Goal: Check status: Check status

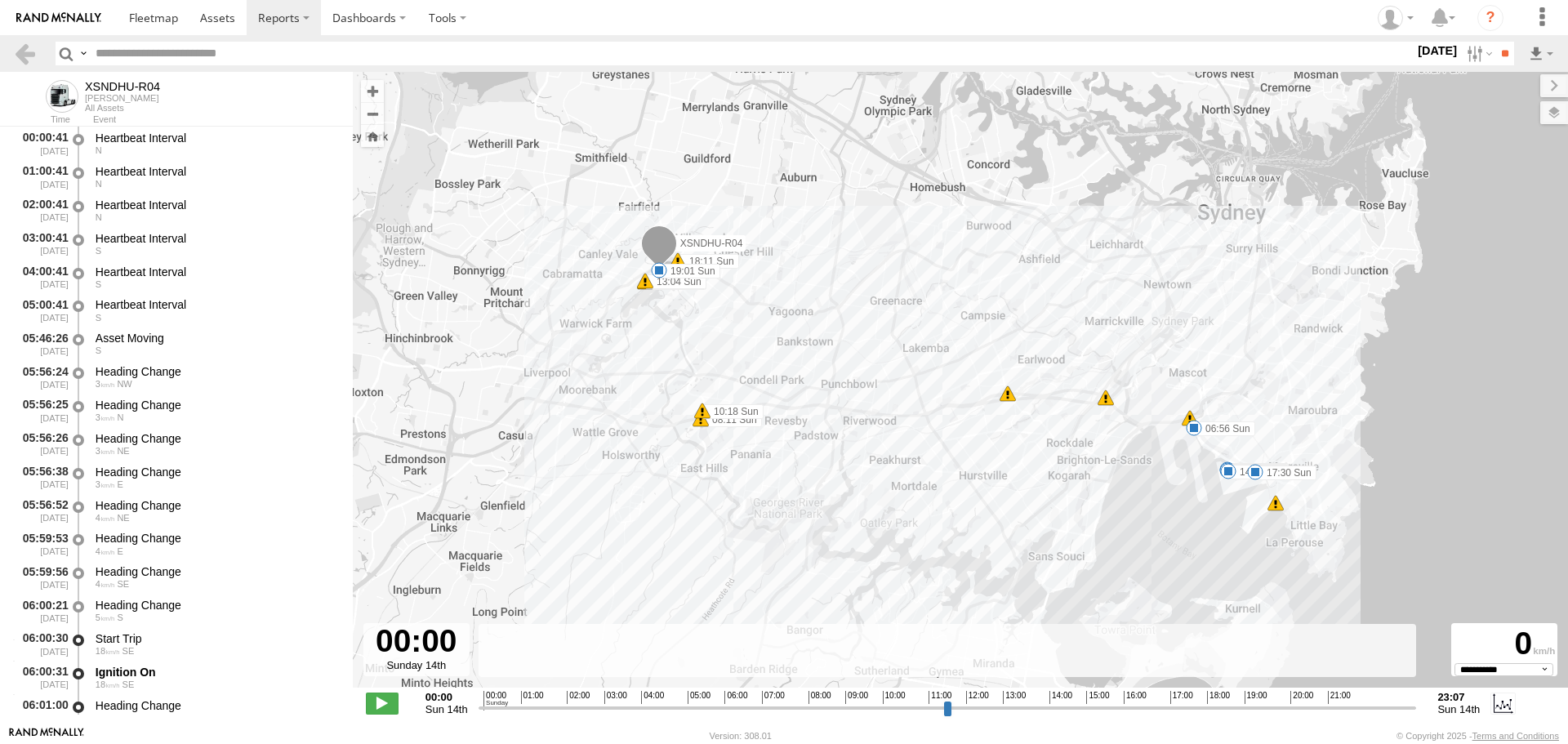
select select "**********"
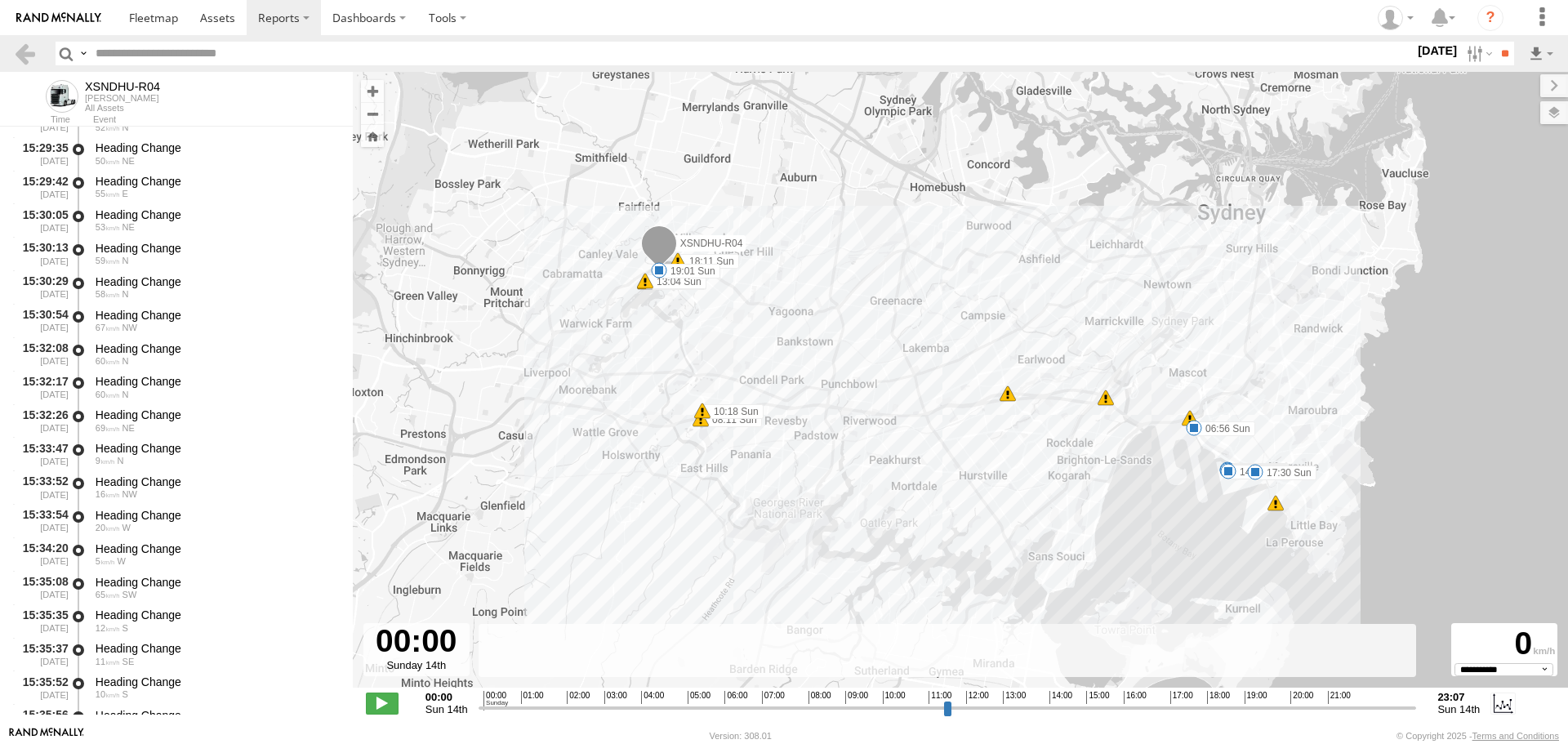
scroll to position [16420, 0]
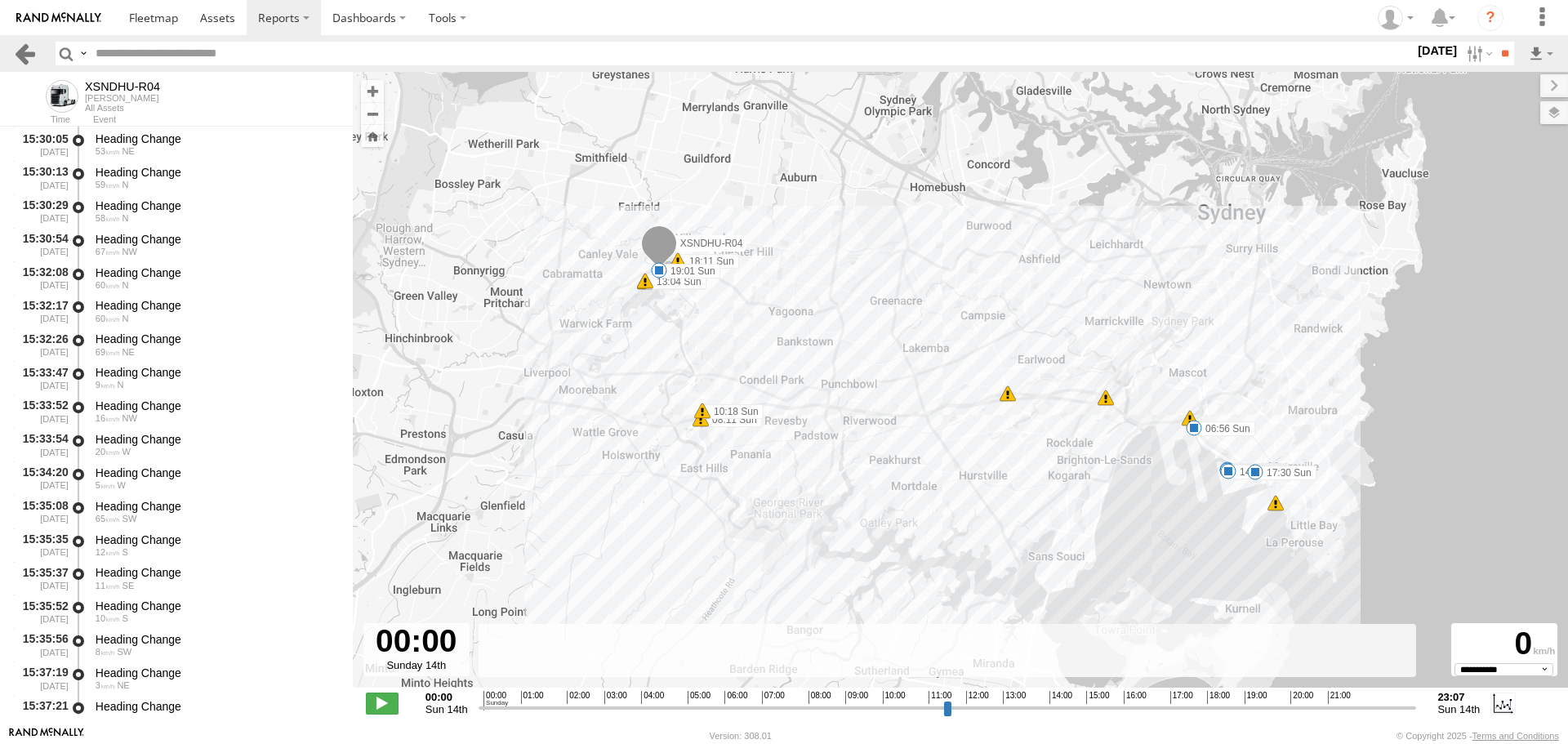
click at [24, 53] on link at bounding box center [25, 53] width 24 height 24
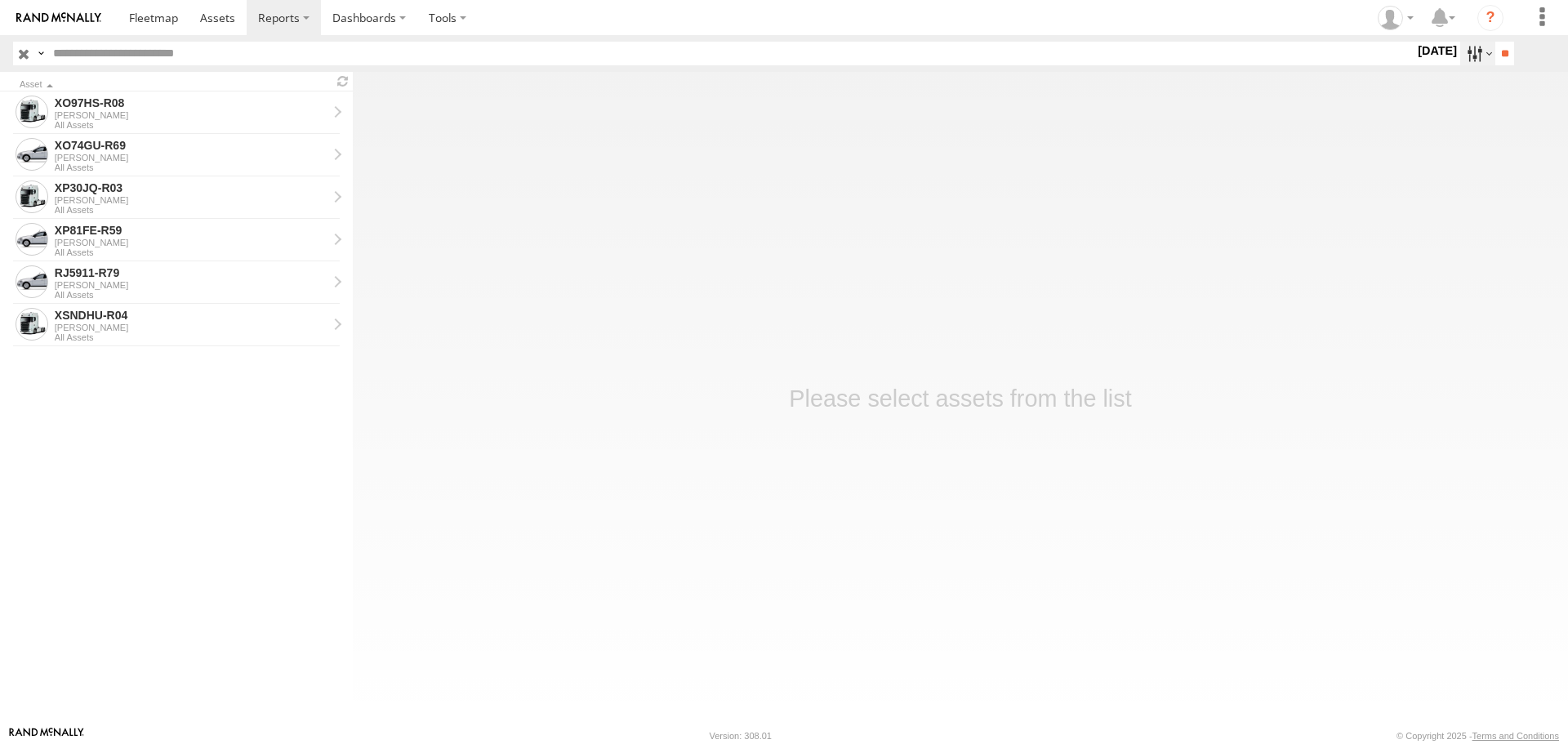
click at [1477, 53] on label at bounding box center [1477, 53] width 35 height 24
click at [0, 0] on label at bounding box center [0, 0] width 0 height 0
click at [1499, 57] on input "**" at bounding box center [1504, 53] width 19 height 24
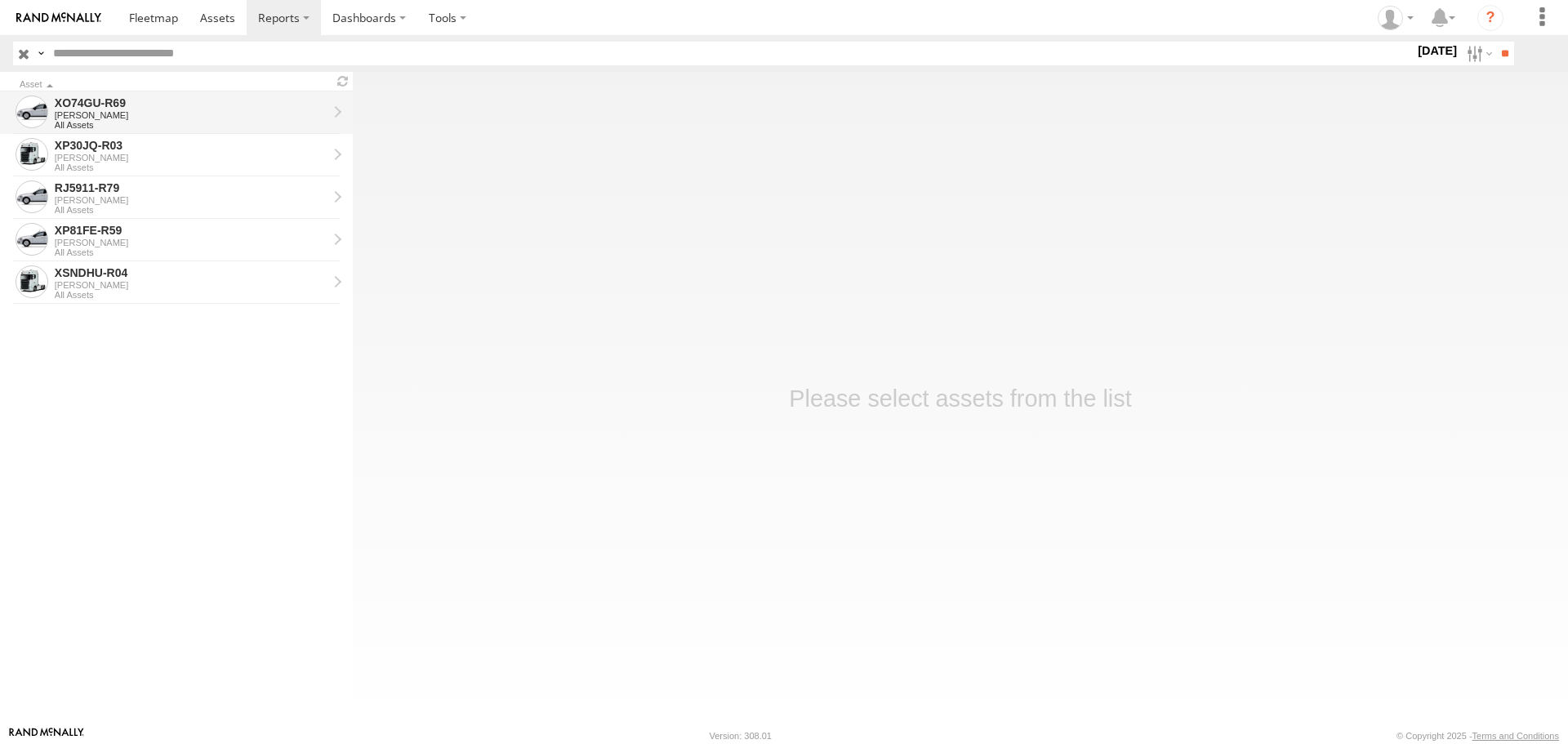
click at [269, 112] on div "[PERSON_NAME]" at bounding box center [191, 115] width 273 height 10
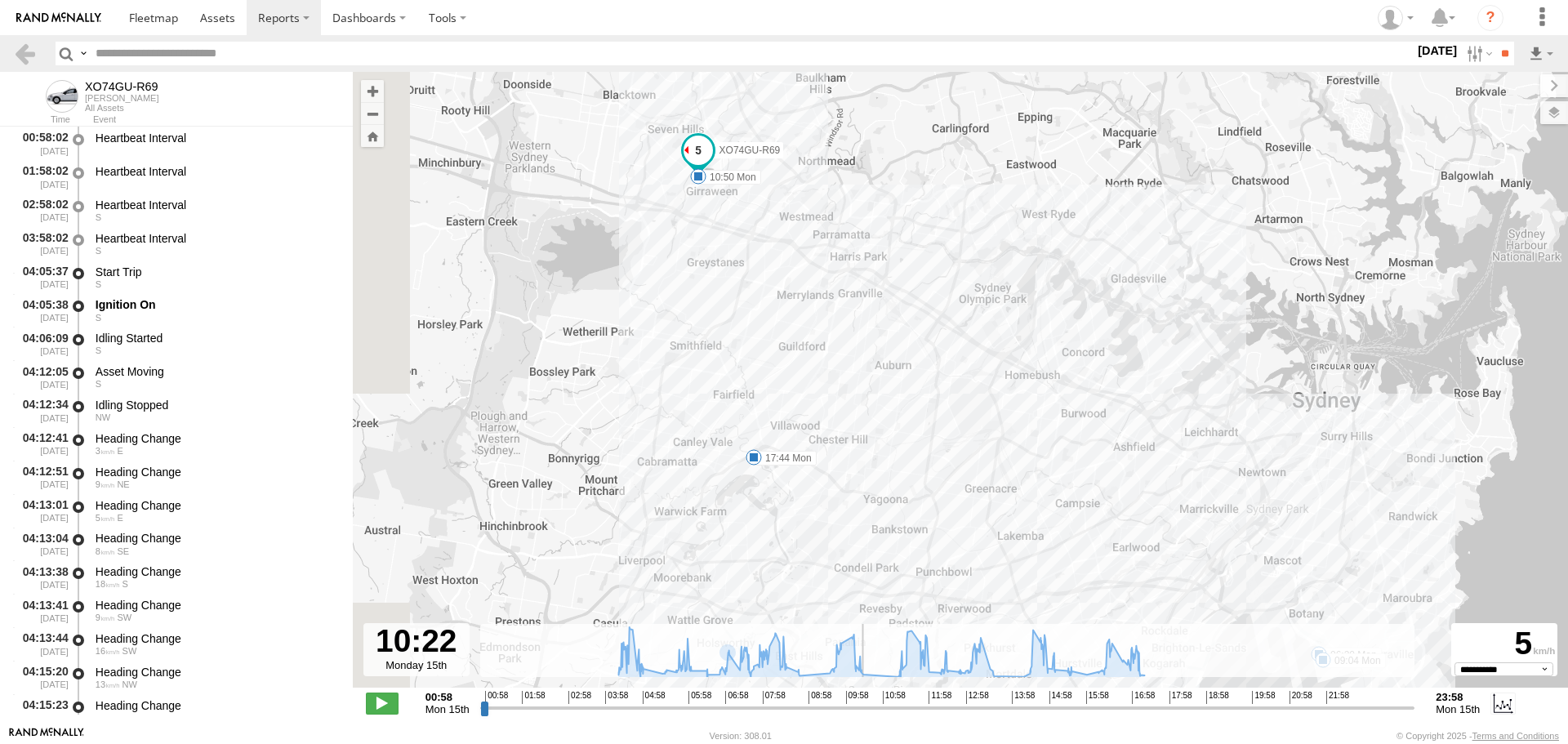
click at [862, 706] on input "range" at bounding box center [948, 708] width 935 height 15
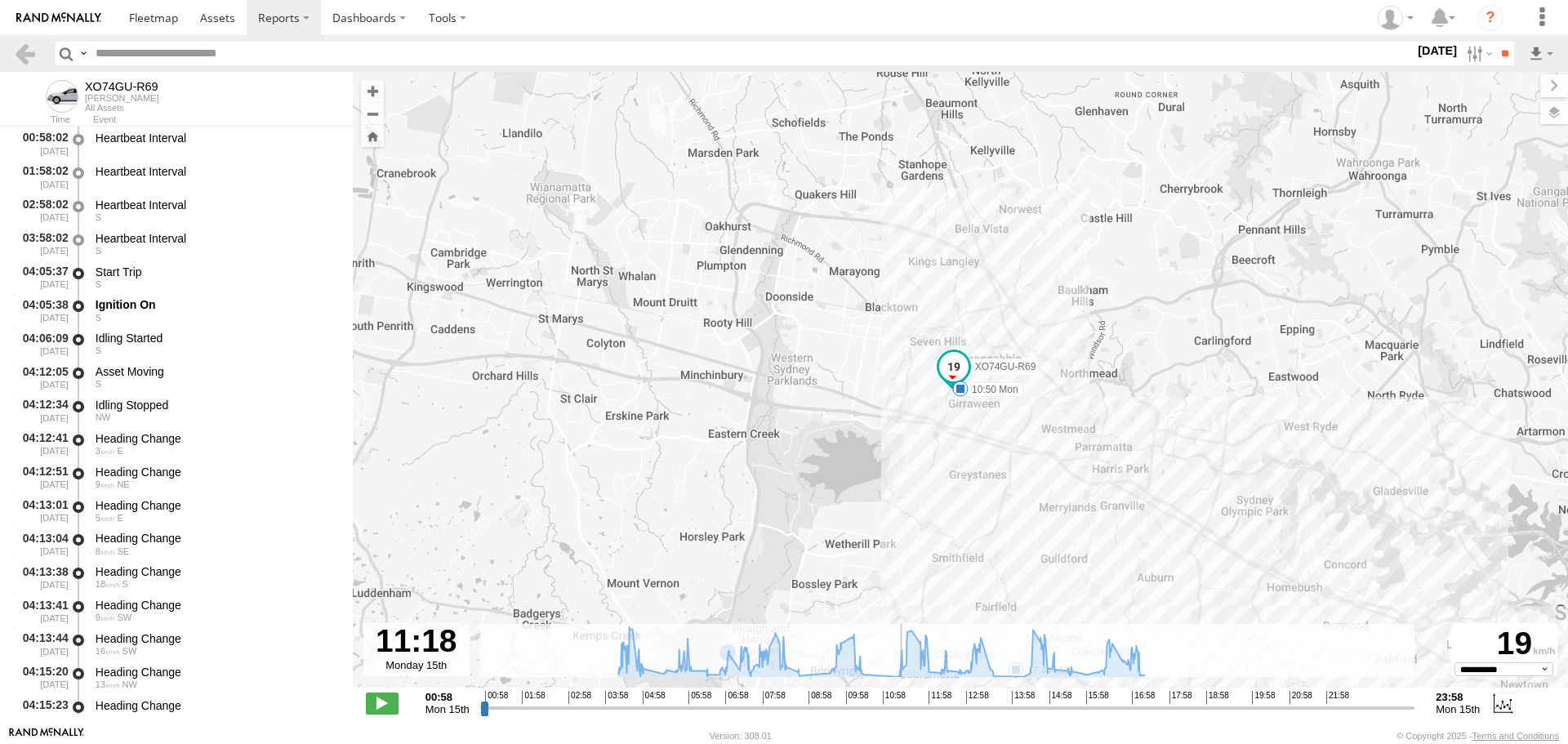
click at [900, 706] on input "range" at bounding box center [948, 708] width 935 height 15
click at [806, 713] on input "range" at bounding box center [948, 708] width 935 height 15
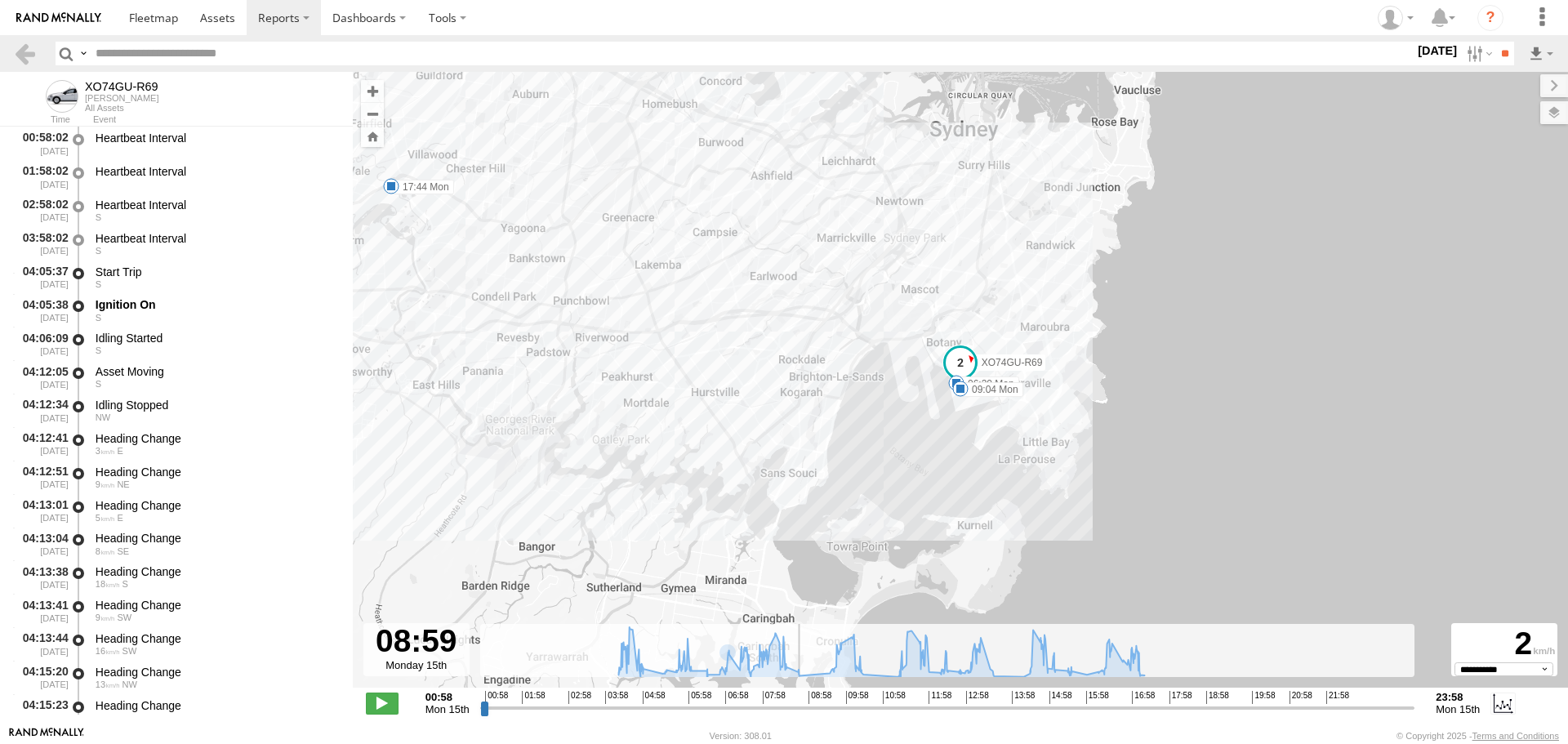
click at [1002, 705] on input "range" at bounding box center [948, 708] width 935 height 15
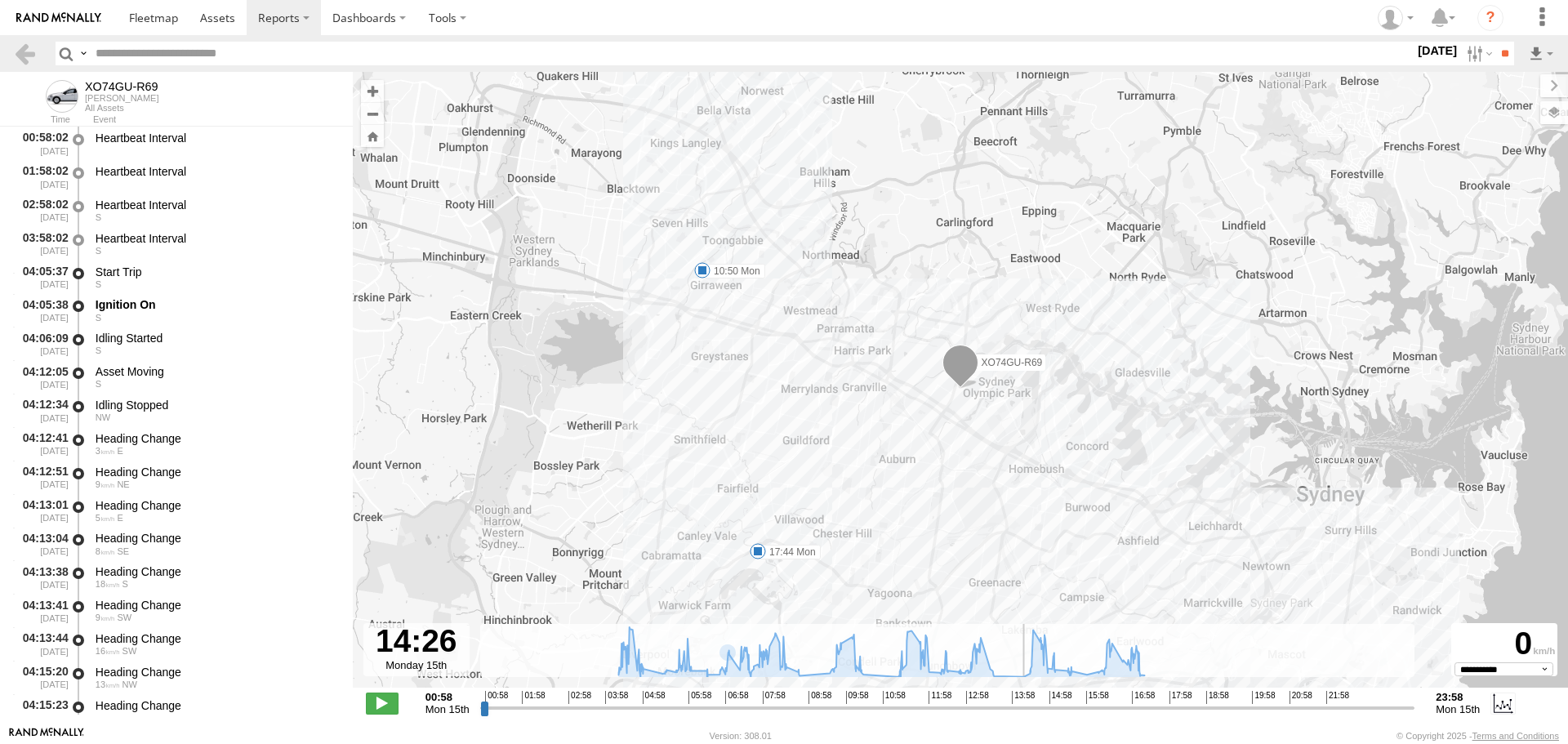
click at [1026, 703] on input "range" at bounding box center [948, 708] width 935 height 15
click at [1137, 704] on input "range" at bounding box center [948, 708] width 935 height 15
click at [380, 706] on span at bounding box center [382, 702] width 33 height 21
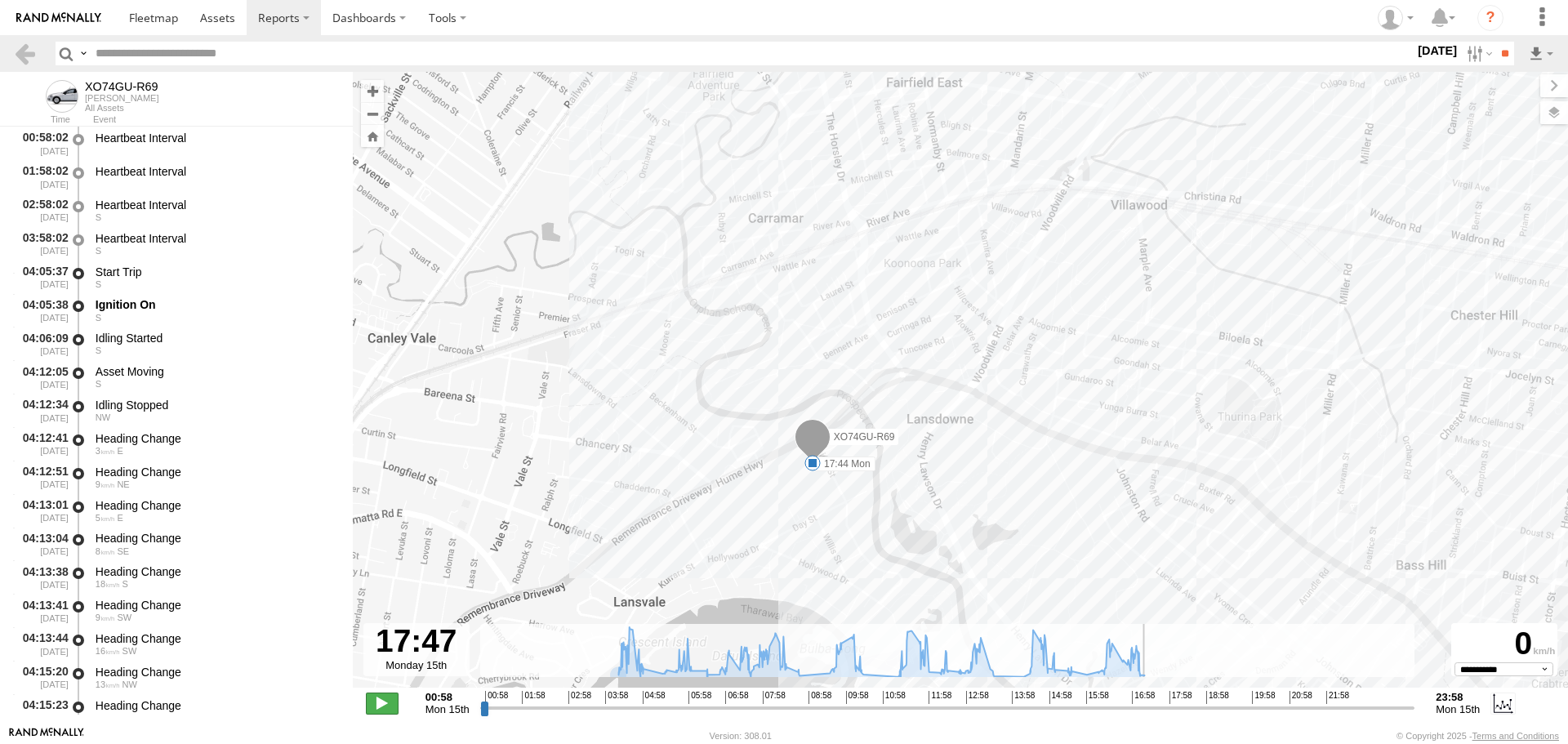
type input "**********"
click at [378, 706] on span at bounding box center [382, 702] width 33 height 21
click at [24, 53] on link at bounding box center [25, 53] width 24 height 24
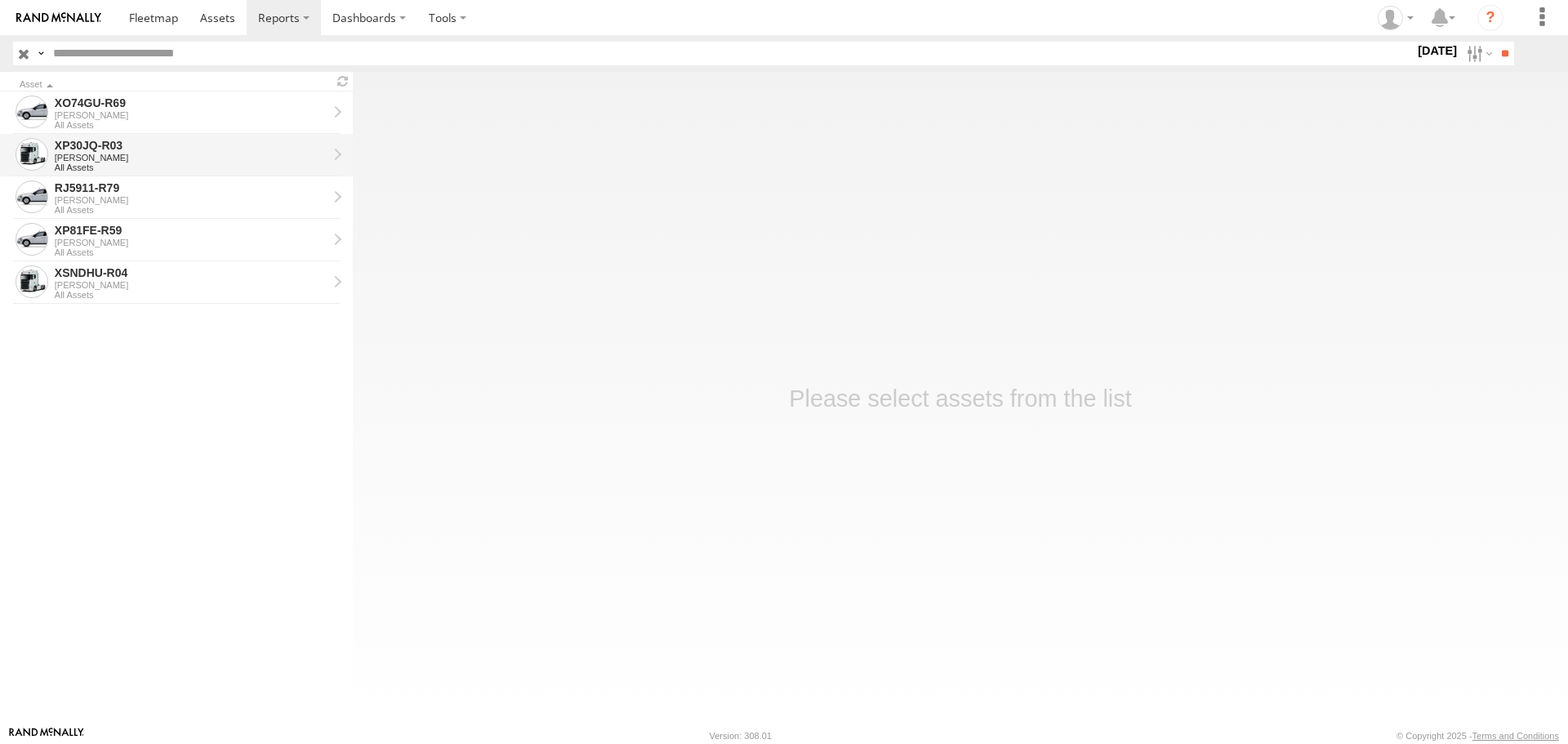
click at [183, 153] on div "[PERSON_NAME]" at bounding box center [191, 158] width 273 height 10
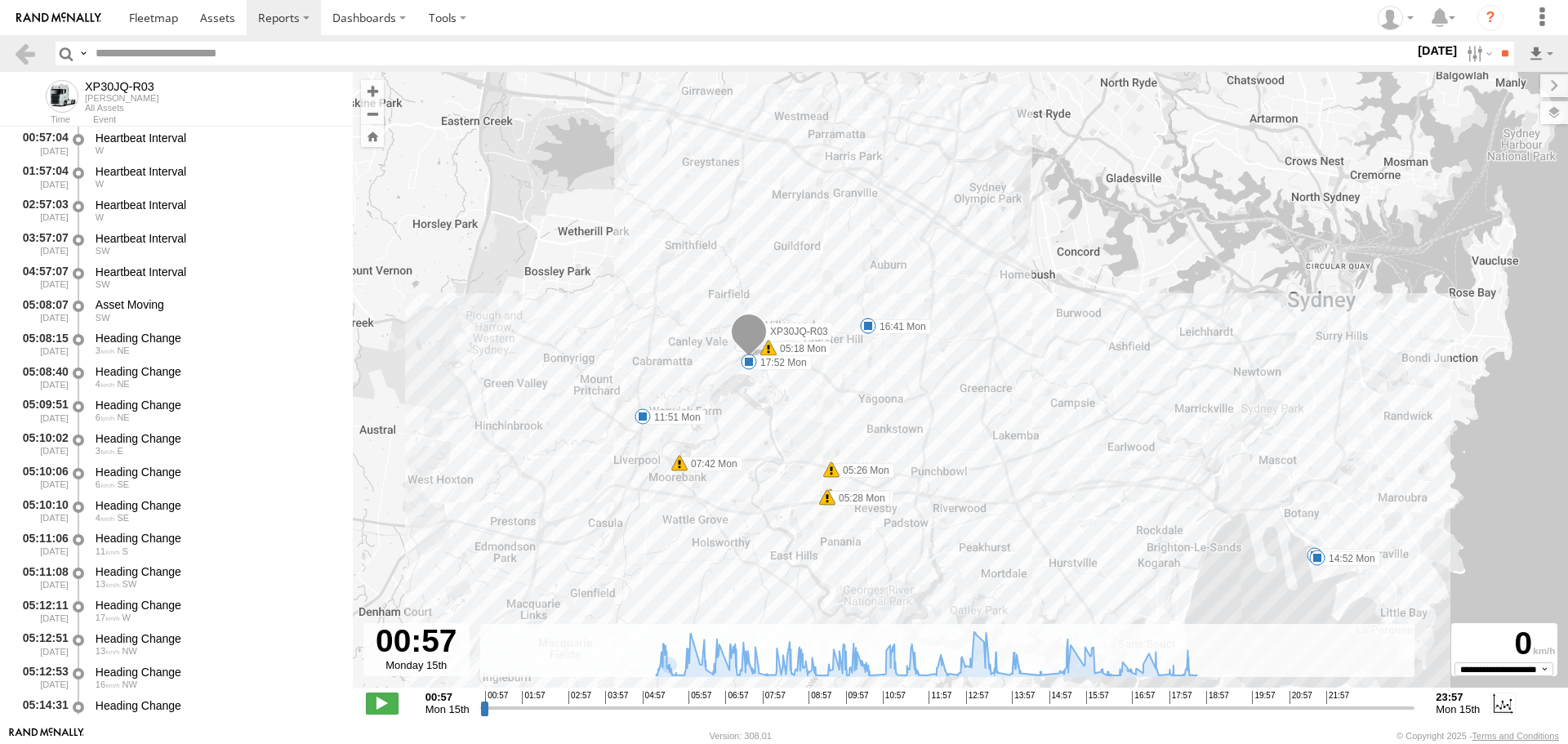
click at [1022, 703] on input "range" at bounding box center [948, 708] width 935 height 15
click at [1185, 703] on input "range" at bounding box center [948, 708] width 935 height 15
click at [389, 700] on span at bounding box center [382, 702] width 33 height 21
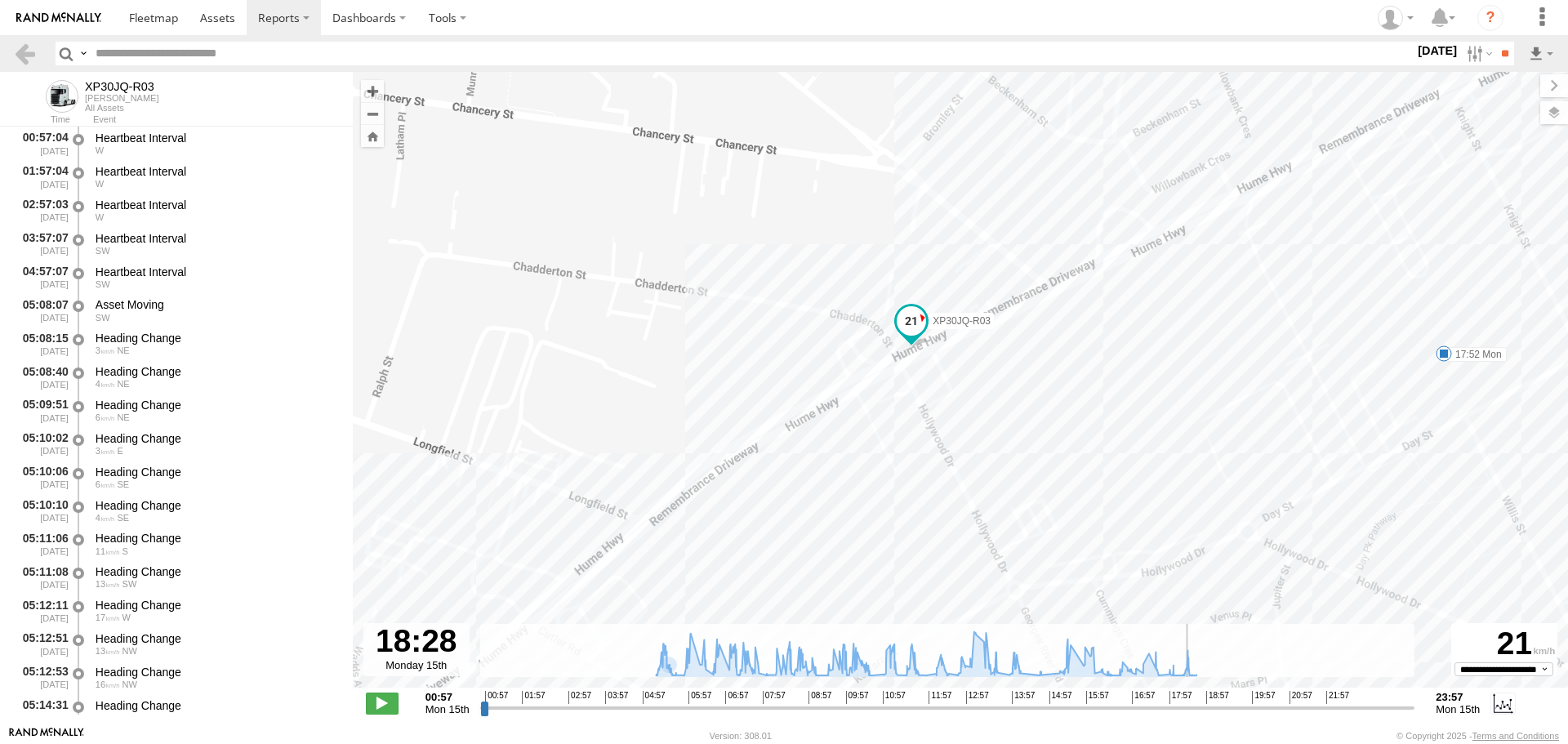
drag, startPoint x: 1444, startPoint y: 397, endPoint x: 1416, endPoint y: 420, distance: 36.2
click at [1416, 420] on div "XP30JQ-R03 05:18 Mon 05:26 Mon 05:27 Mon 05:28 Mon 07:42 Mon 11:51 Mon 14:20 Mo…" at bounding box center [960, 388] width 1215 height 633
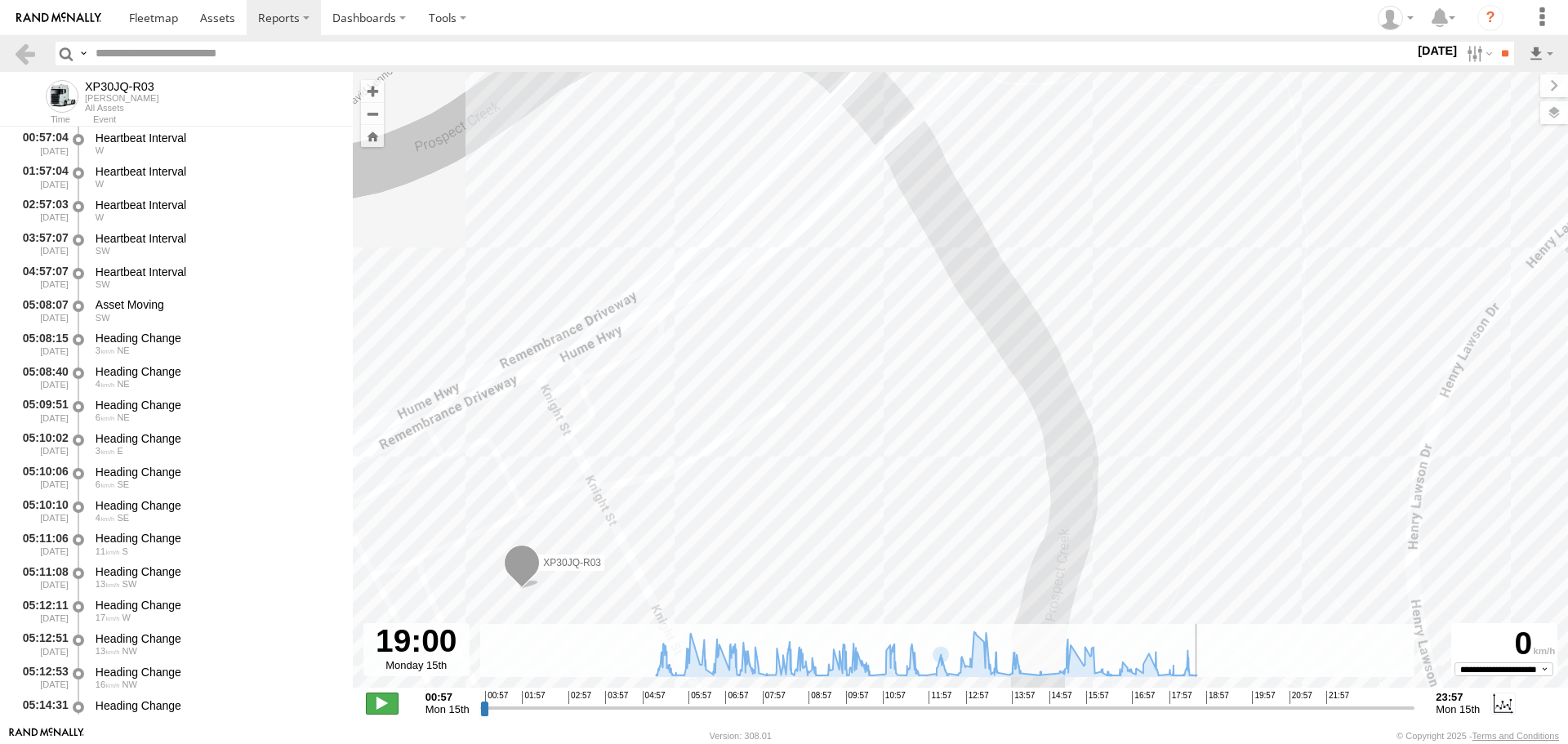
type input "**********"
click at [380, 699] on span at bounding box center [382, 702] width 33 height 21
click at [30, 58] on link at bounding box center [25, 53] width 24 height 24
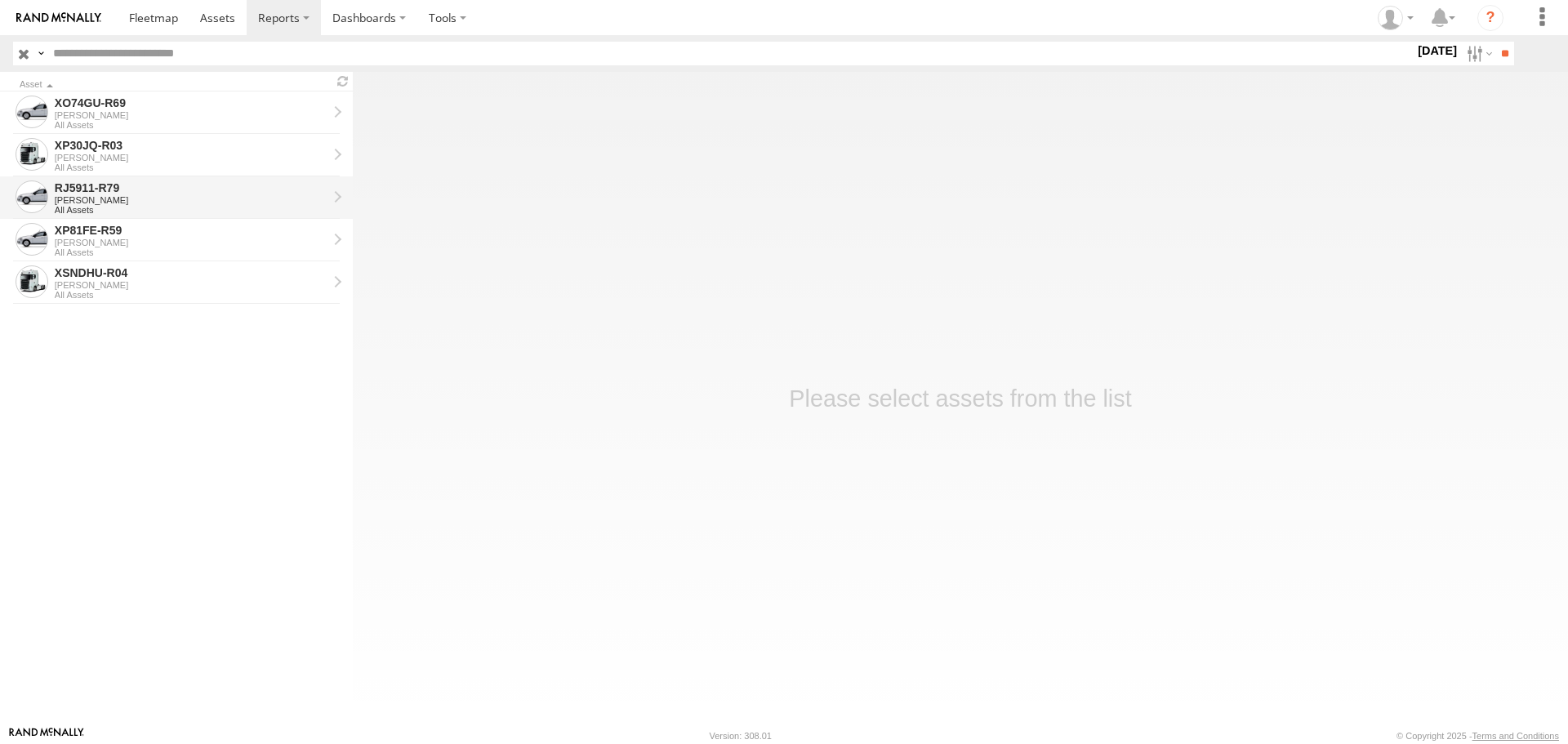
click at [223, 195] on div "[PERSON_NAME]" at bounding box center [191, 200] width 273 height 10
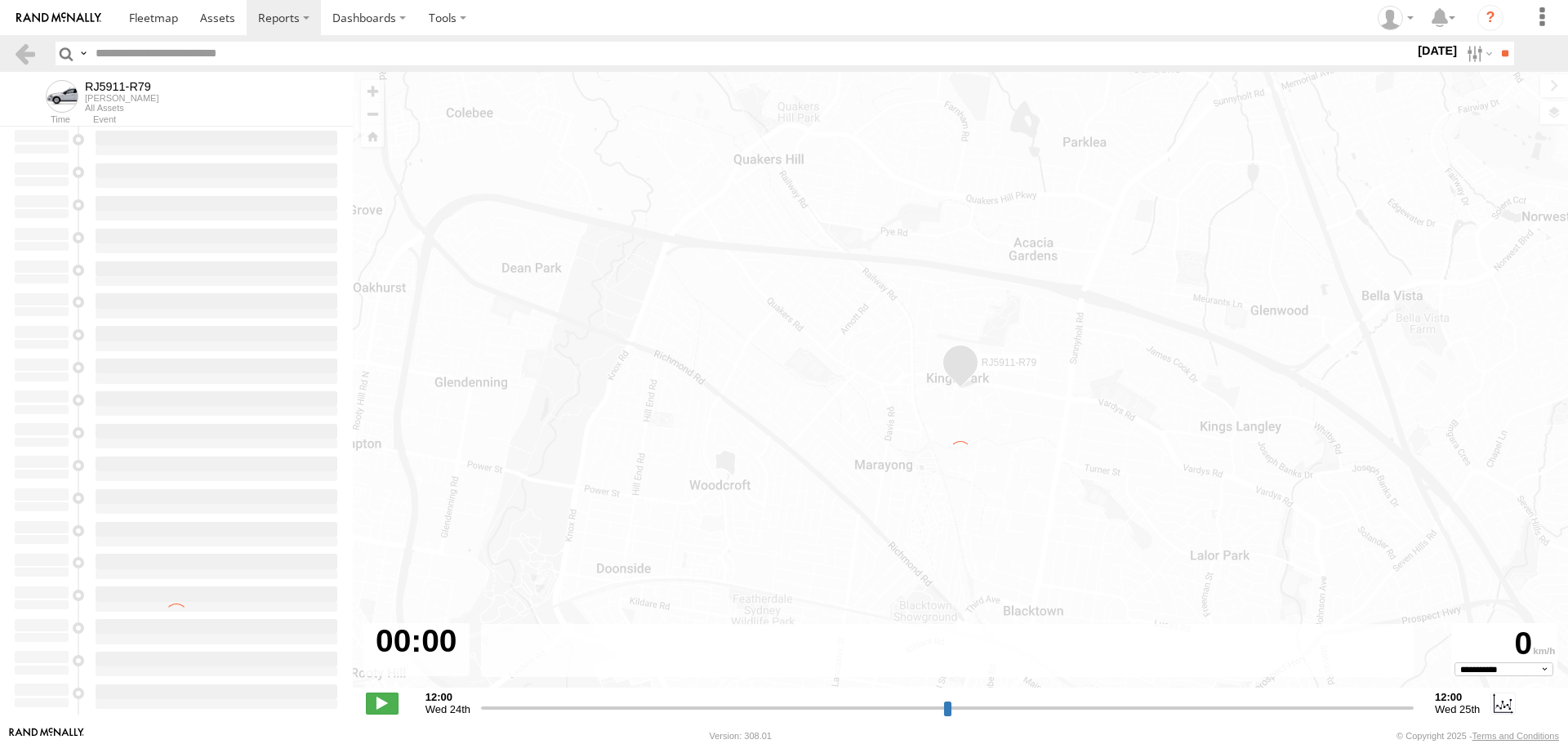
type input "**********"
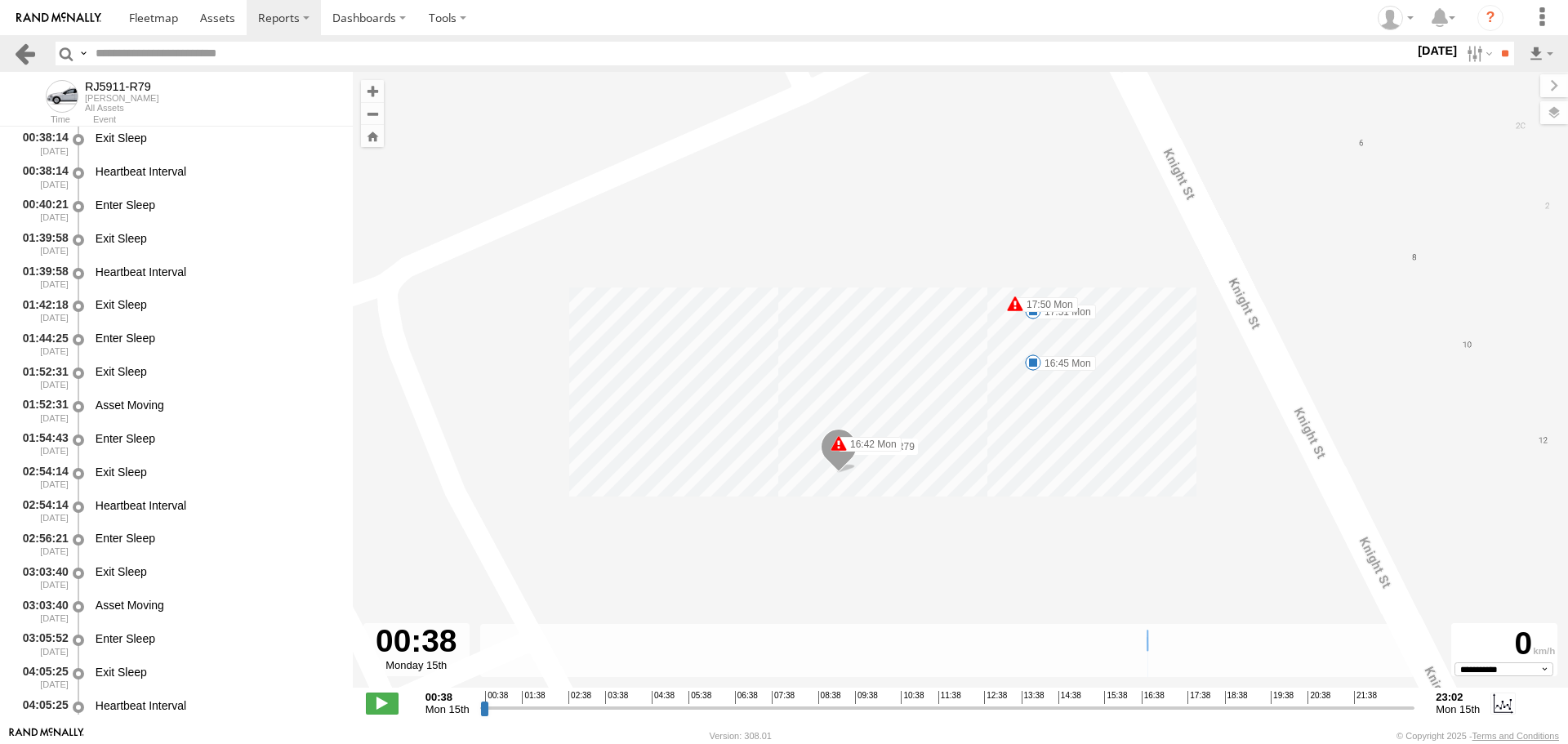
click at [30, 53] on link at bounding box center [25, 53] width 24 height 24
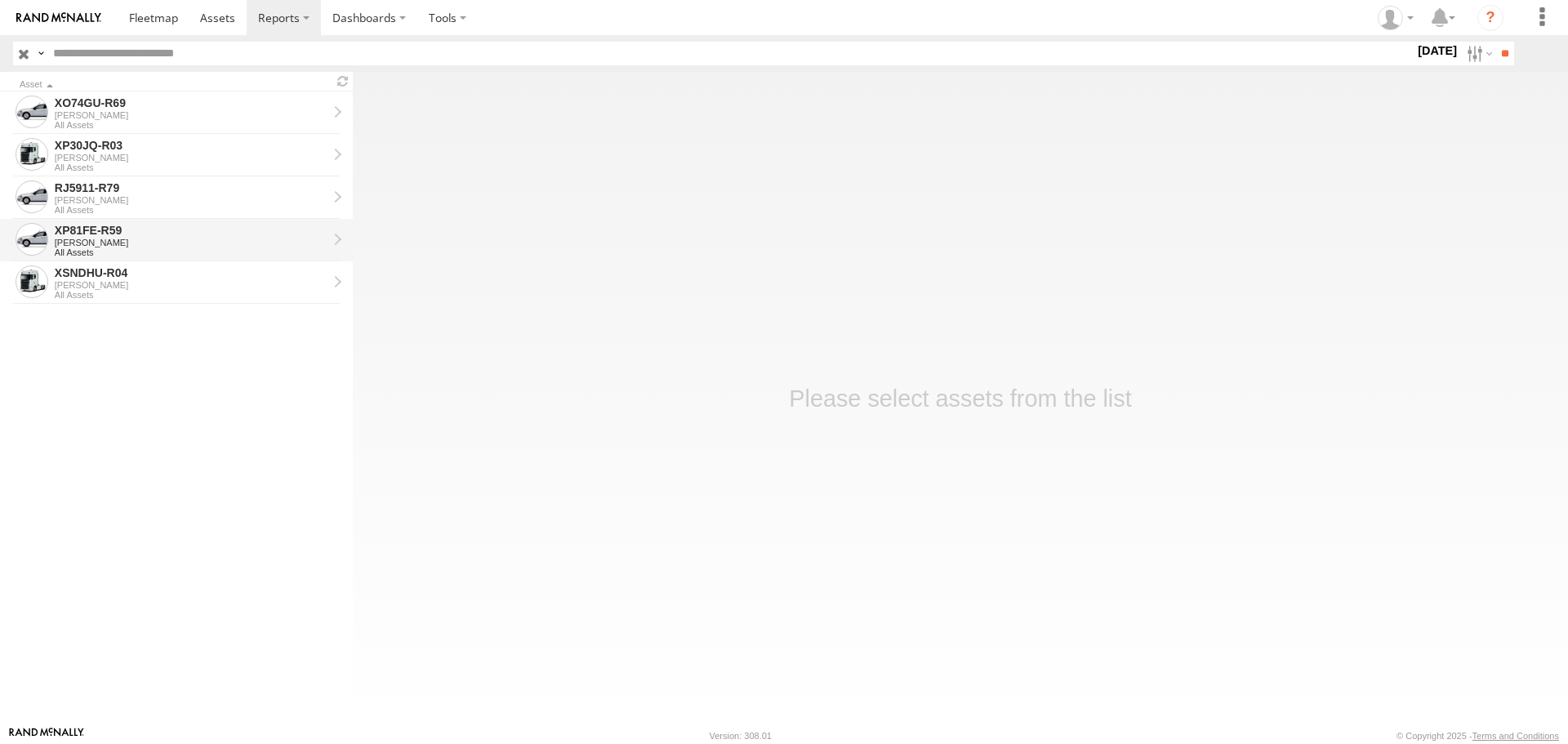
click at [166, 237] on div "XP81FE-R59" at bounding box center [191, 230] width 273 height 14
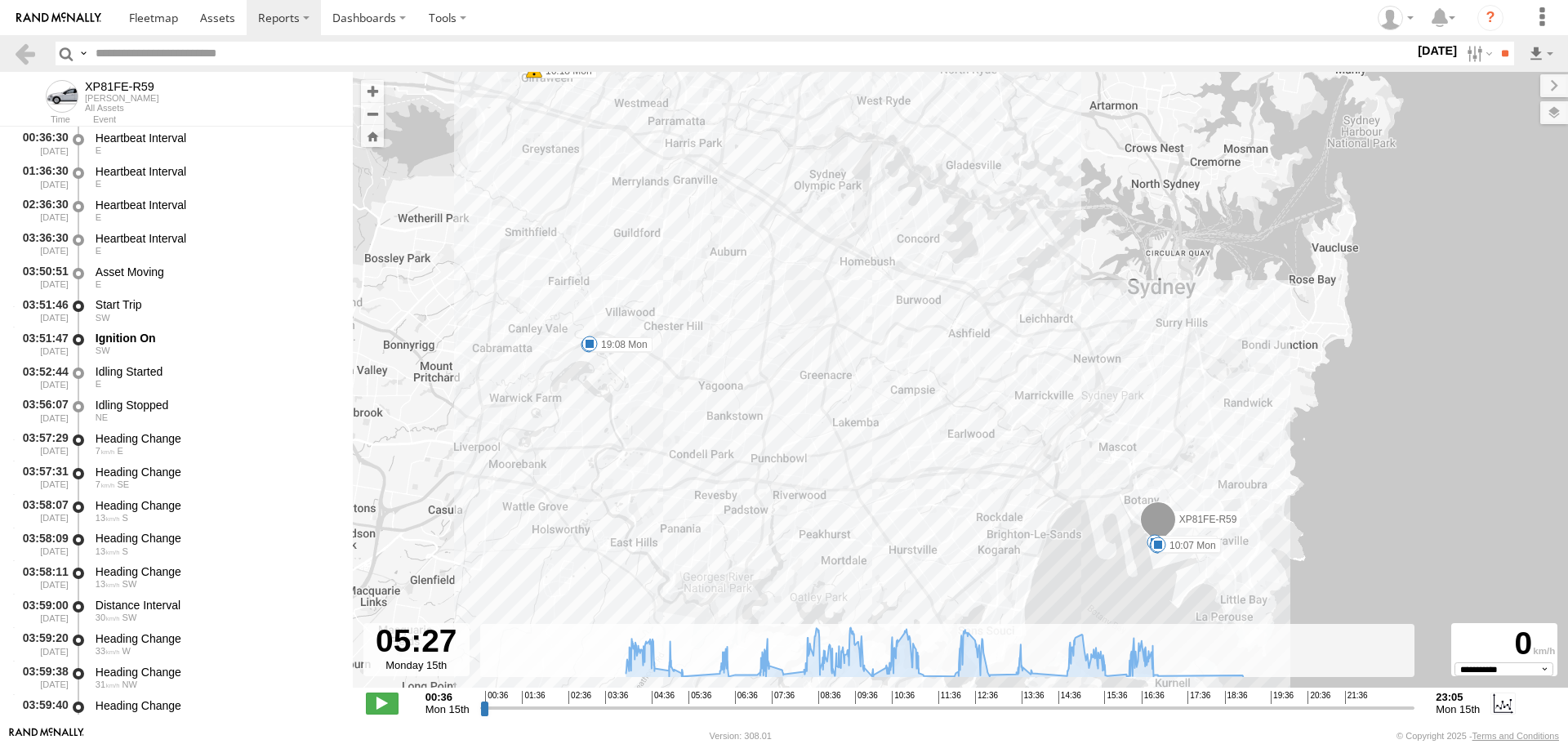
click at [684, 706] on input "range" at bounding box center [948, 708] width 935 height 15
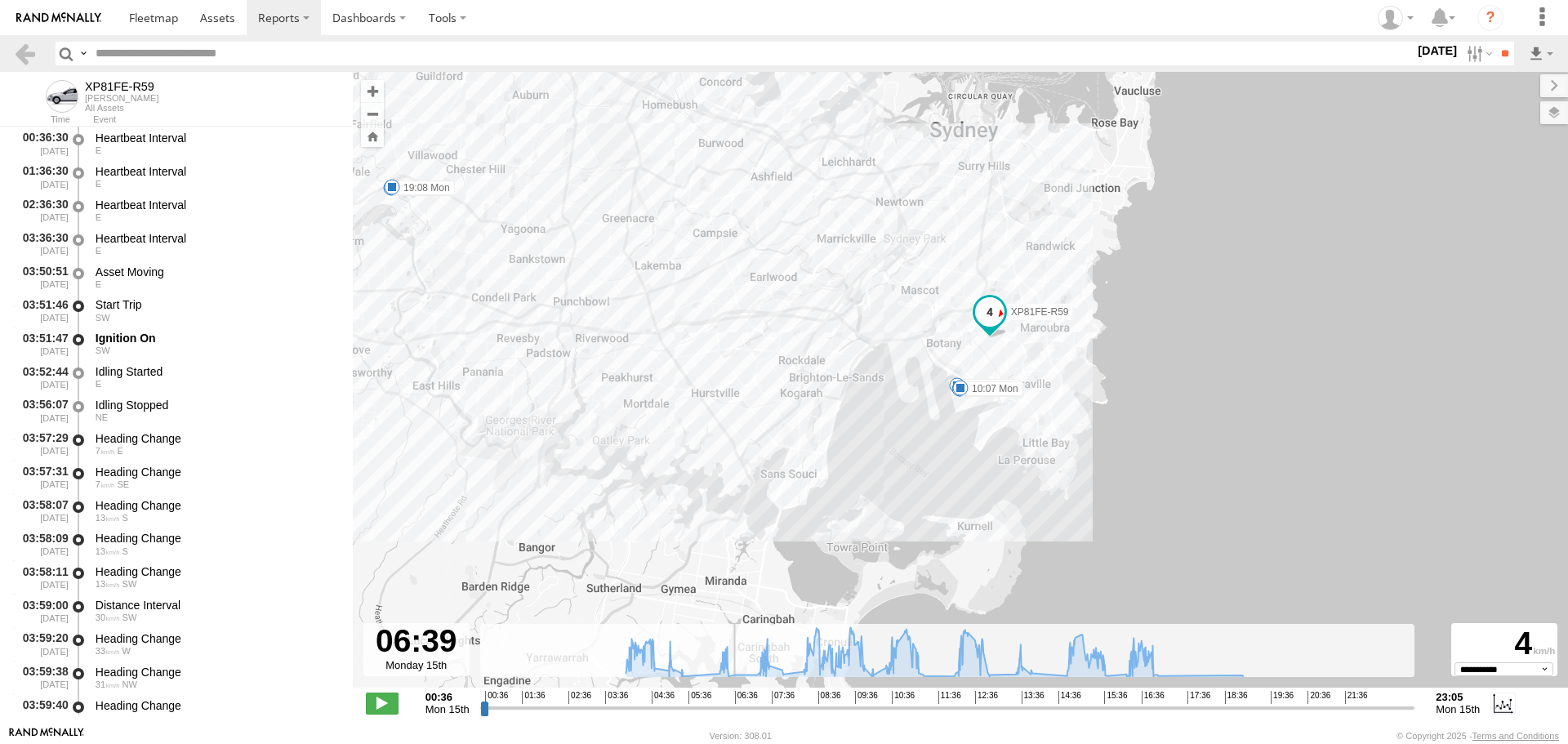
click at [733, 708] on input "range" at bounding box center [948, 708] width 935 height 15
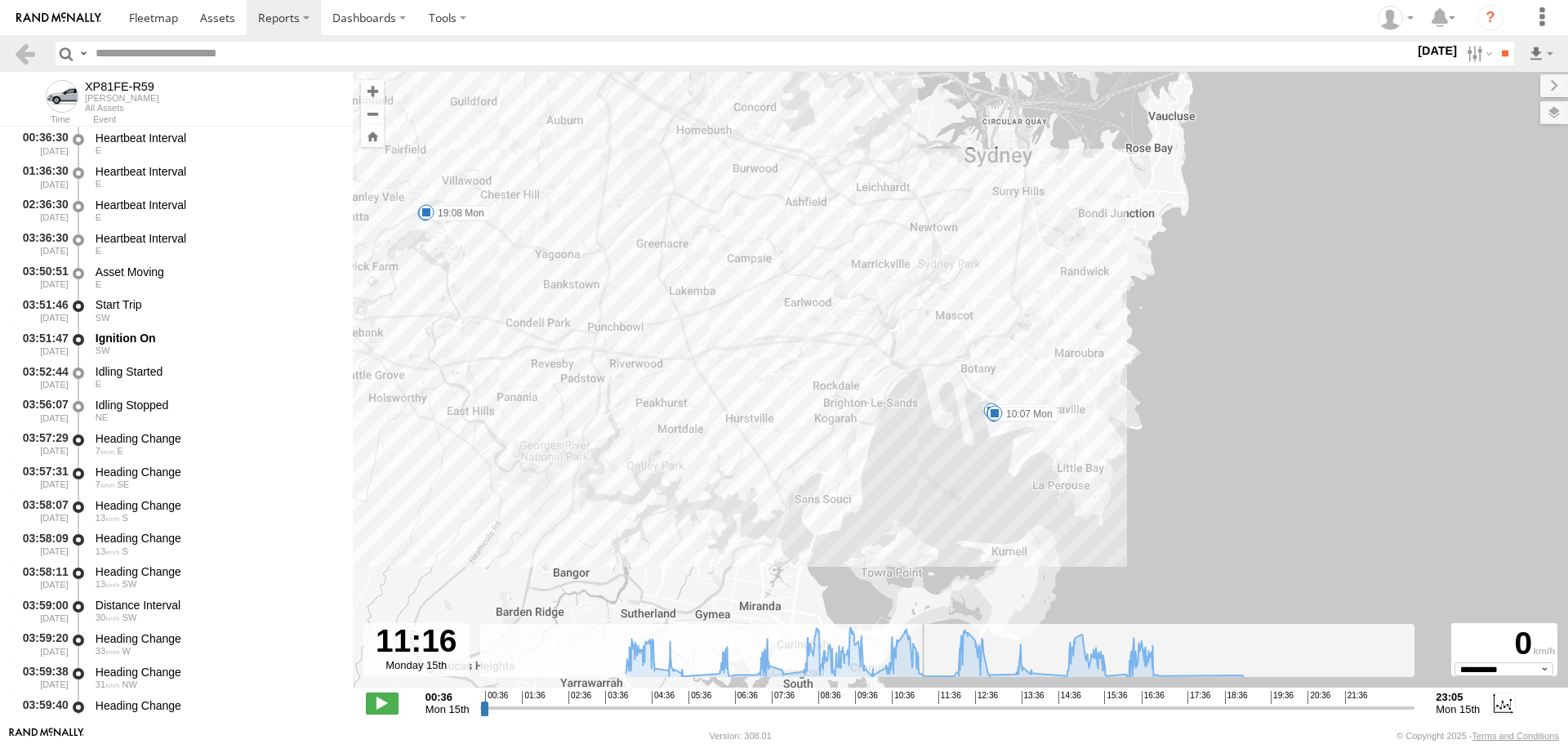
click at [923, 712] on input "range" at bounding box center [948, 708] width 935 height 15
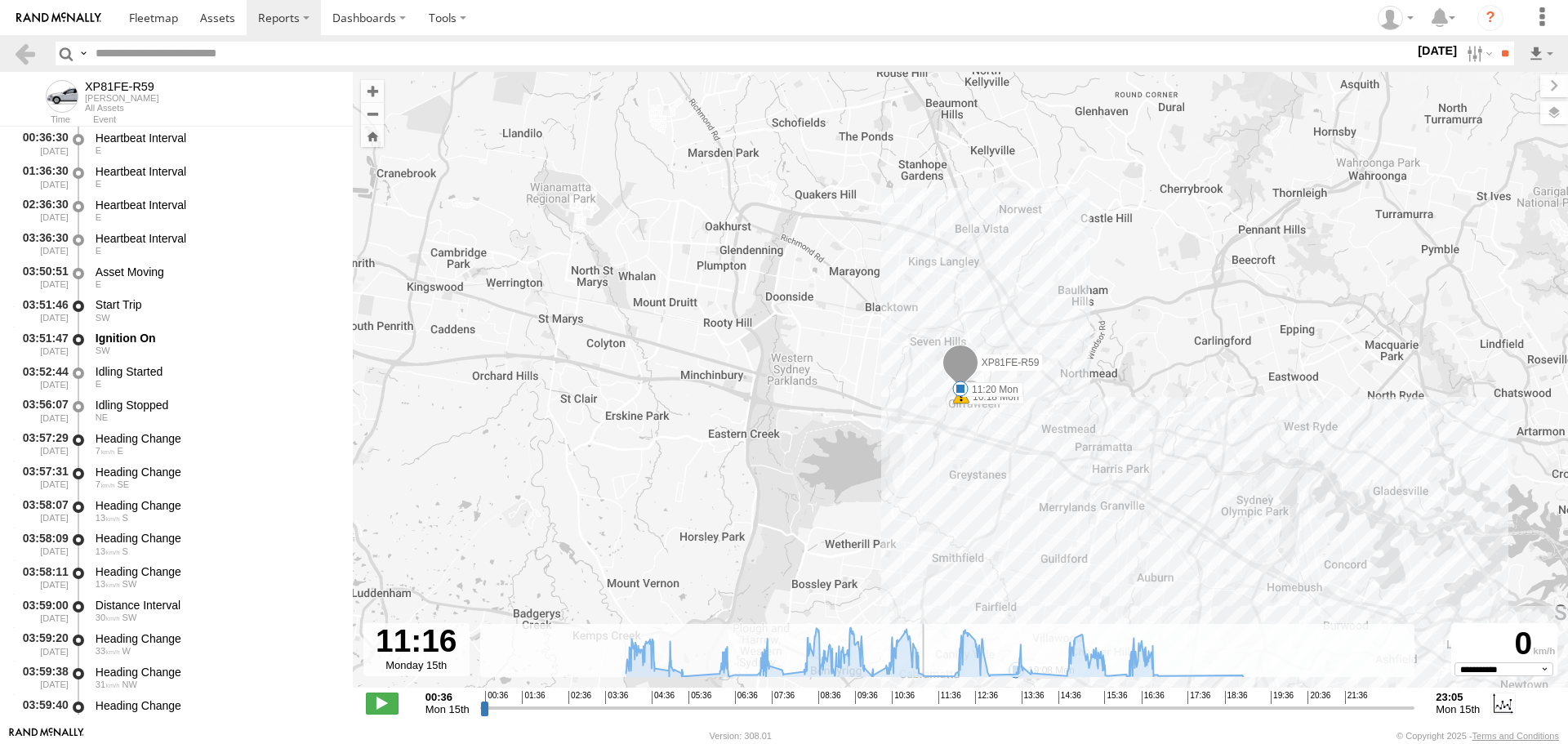
click at [957, 705] on input "range" at bounding box center [948, 708] width 935 height 15
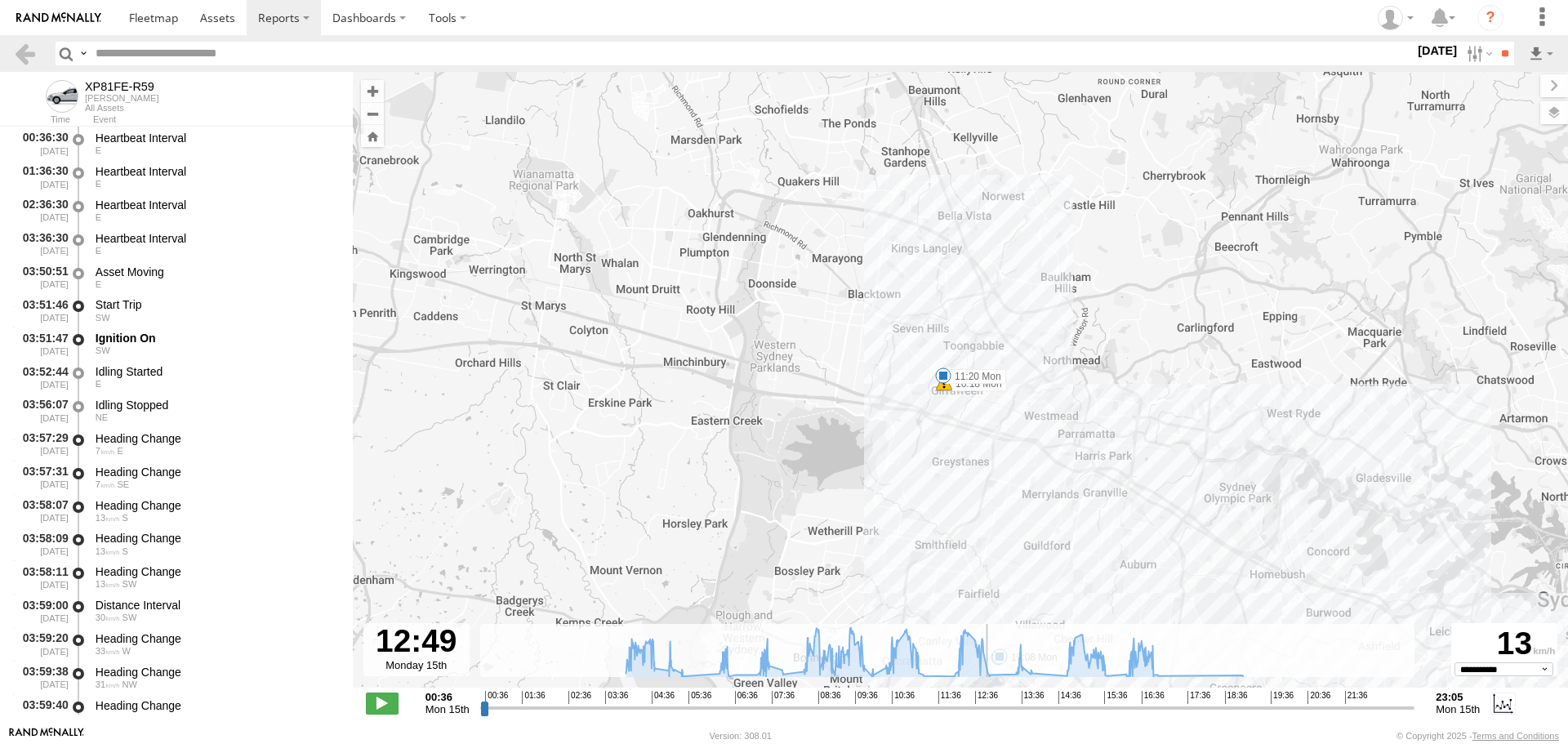
click at [986, 704] on input "range" at bounding box center [948, 708] width 935 height 15
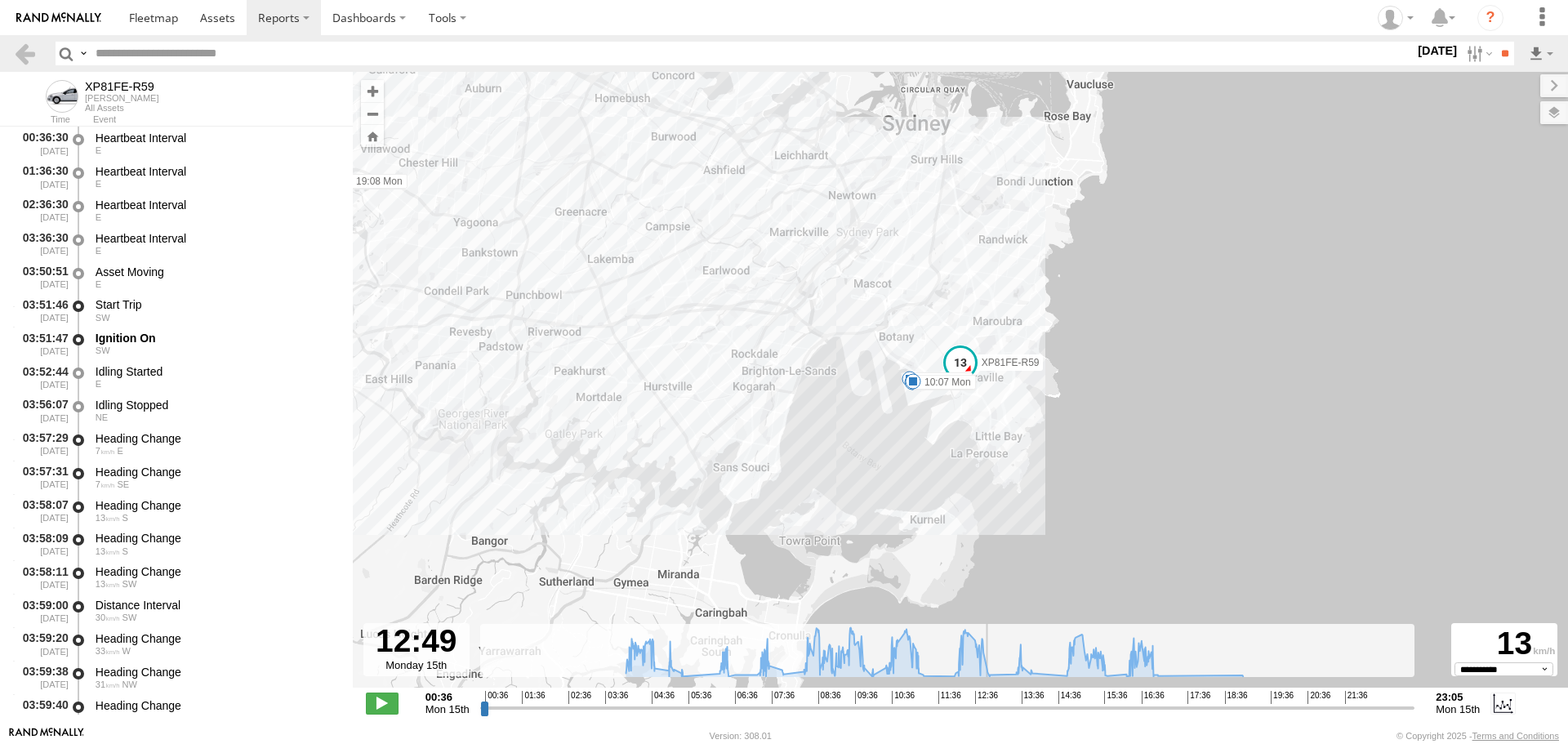
click at [1029, 705] on input "range" at bounding box center [948, 708] width 935 height 15
click at [1104, 708] on input "range" at bounding box center [948, 708] width 935 height 15
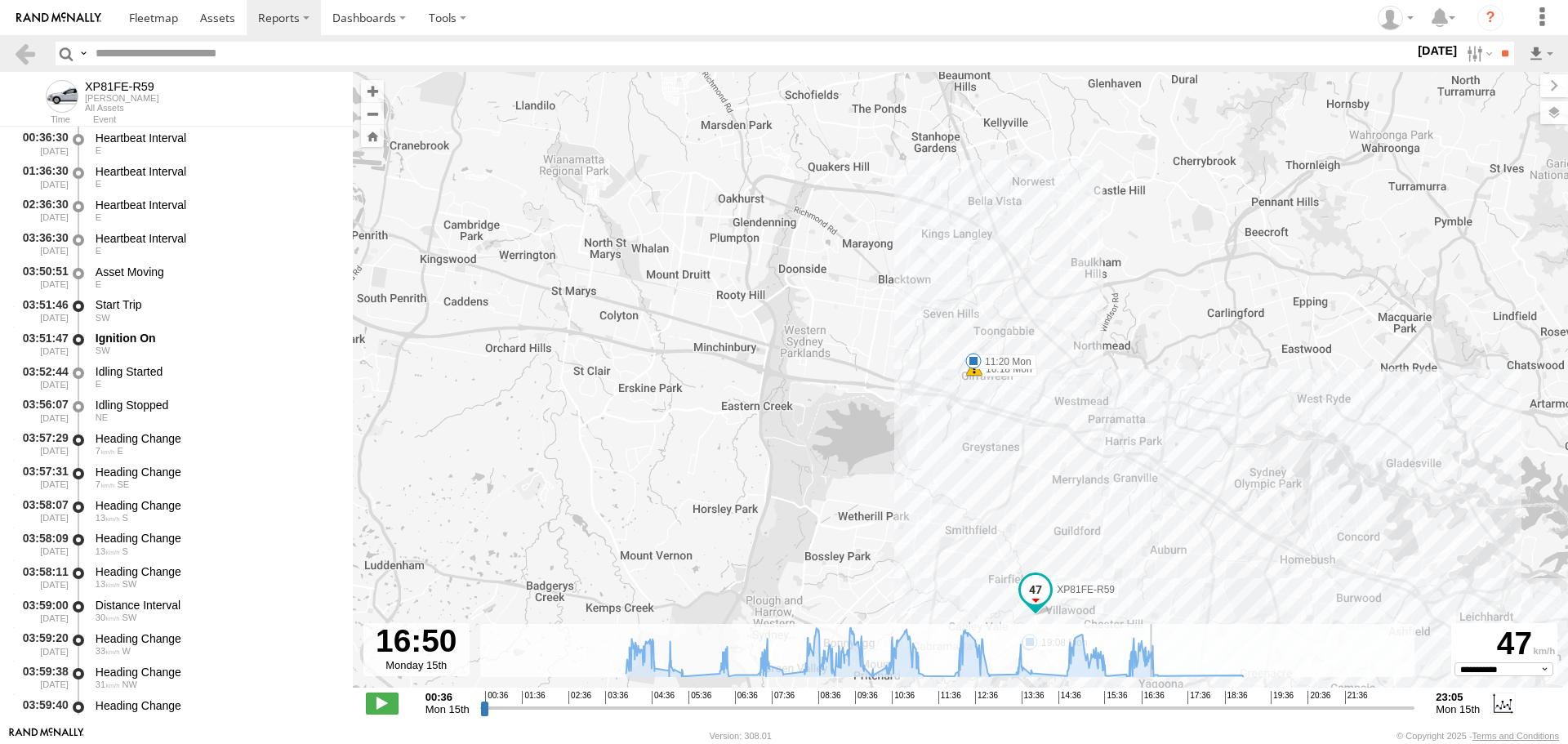
click at [1152, 708] on input "range" at bounding box center [948, 708] width 935 height 15
click at [378, 697] on span at bounding box center [382, 702] width 33 height 21
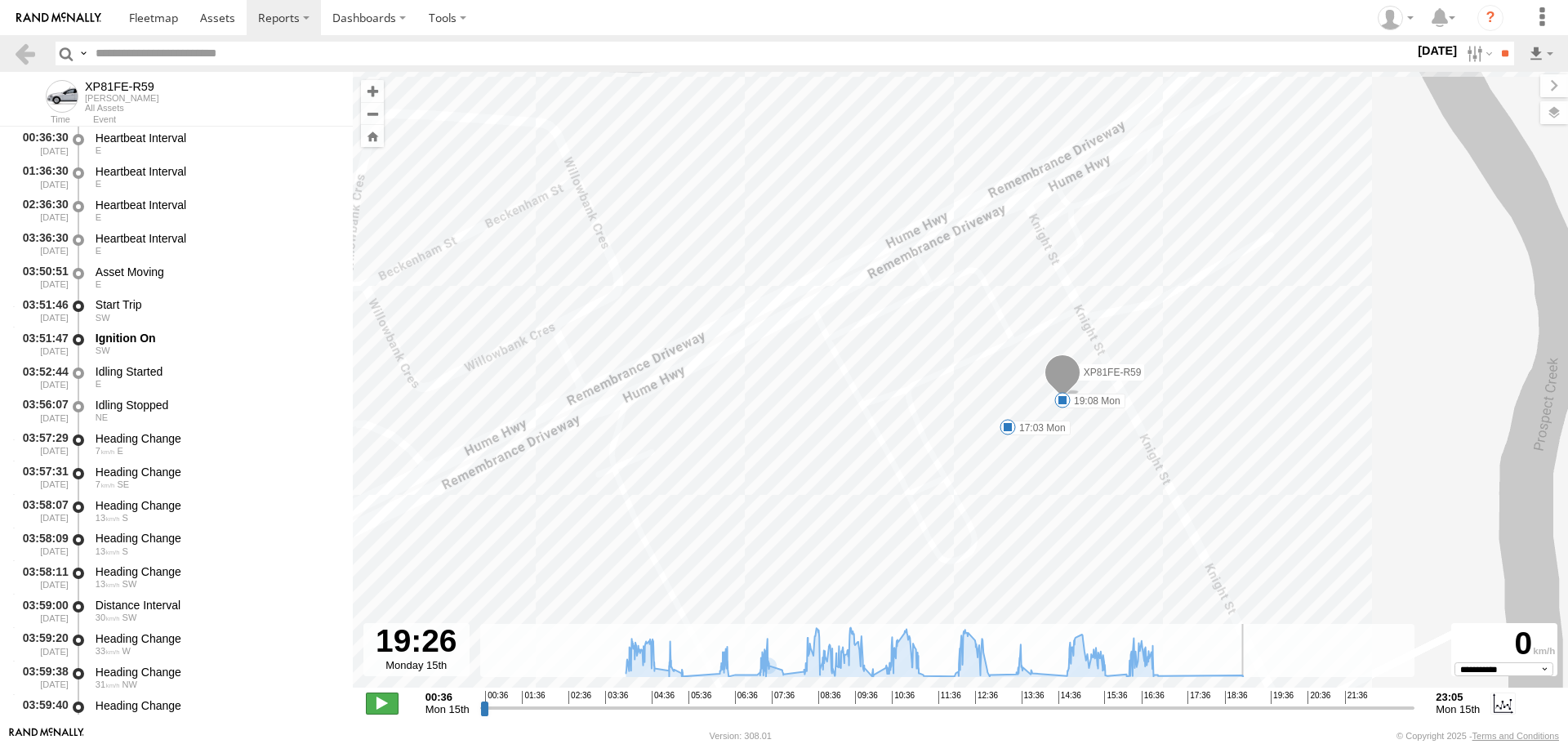
click at [386, 705] on span at bounding box center [382, 702] width 33 height 21
type input "**********"
click at [26, 51] on link at bounding box center [25, 53] width 24 height 24
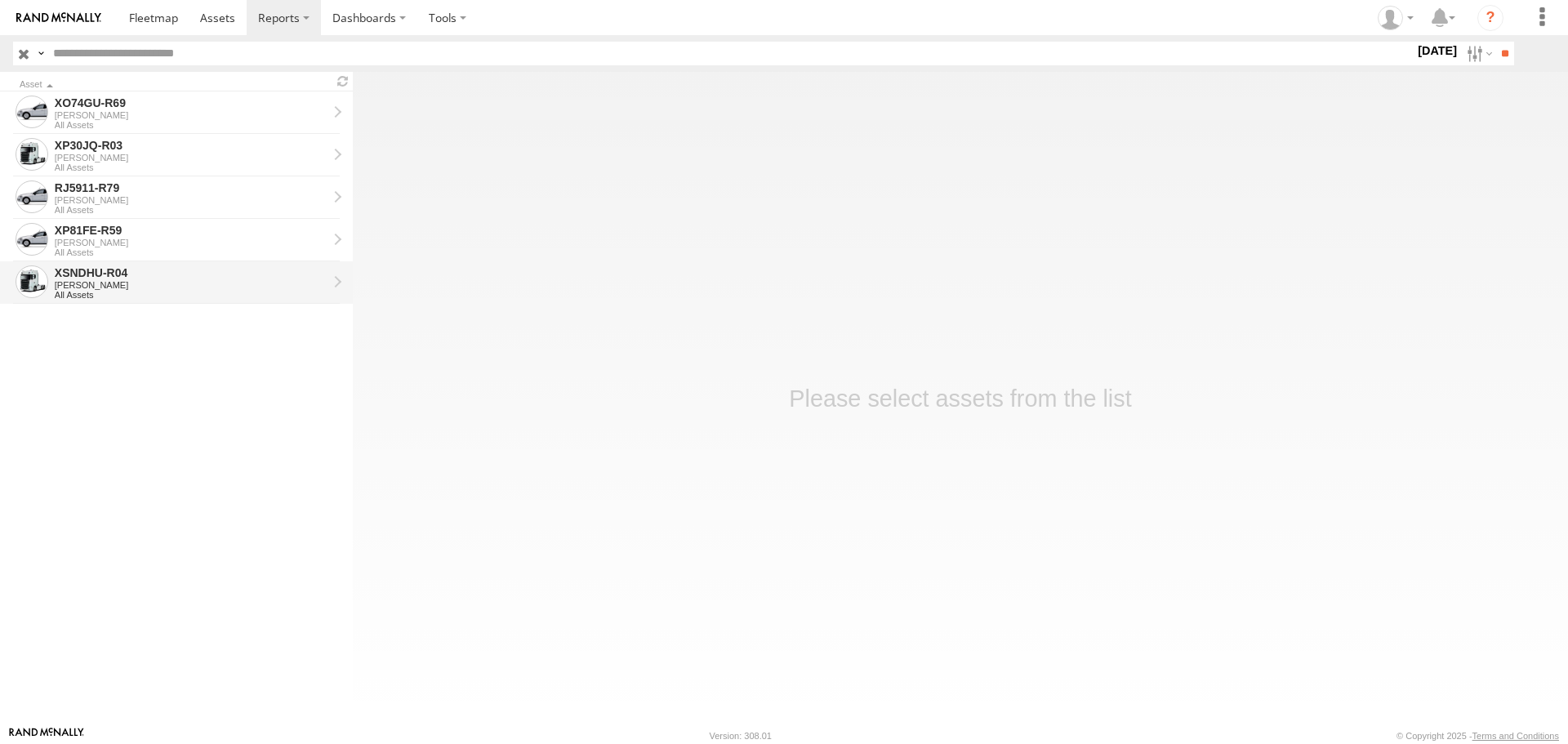
click at [192, 286] on div "[PERSON_NAME]" at bounding box center [191, 286] width 273 height 10
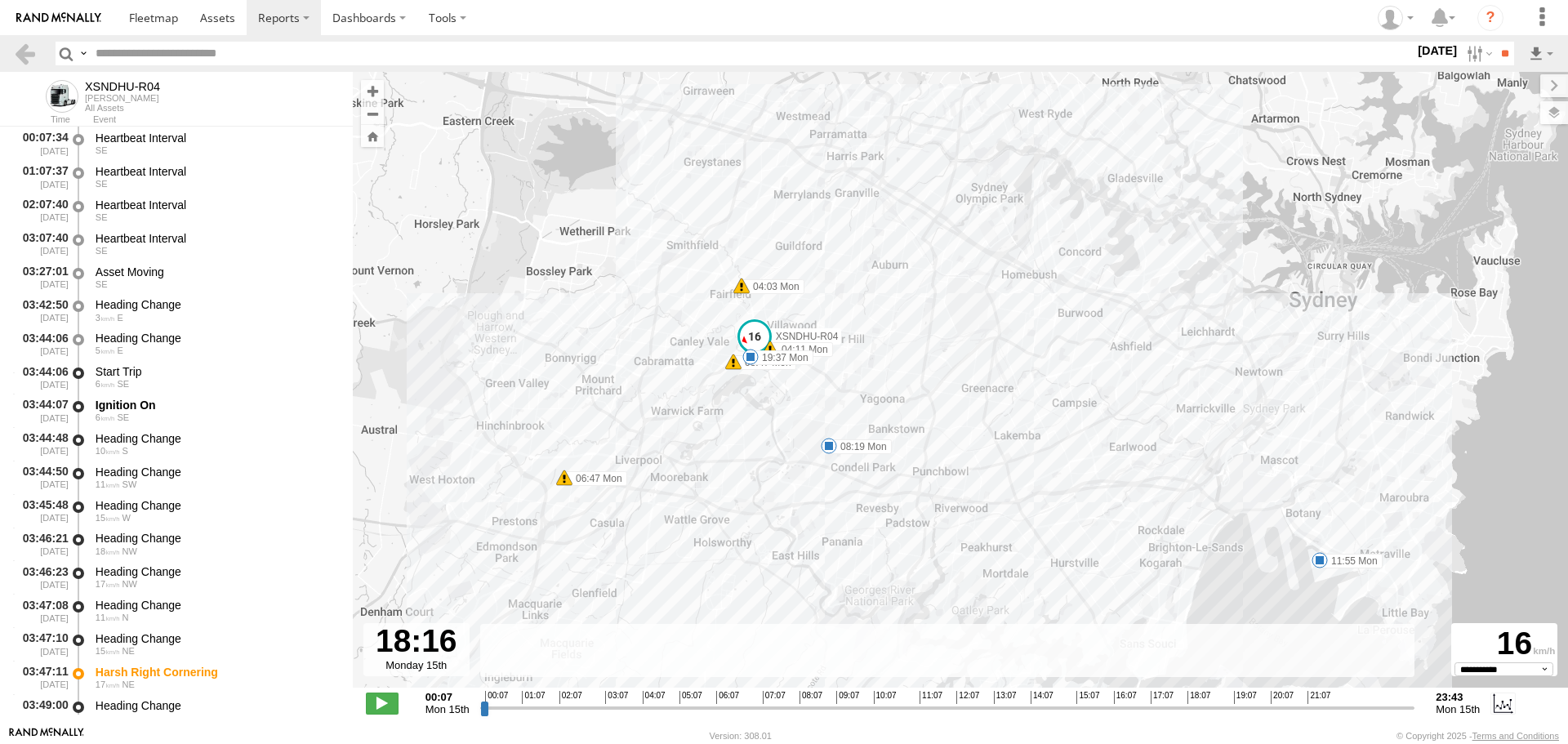
click at [1195, 703] on input "range" at bounding box center [948, 708] width 935 height 15
click at [1215, 702] on input "range" at bounding box center [948, 708] width 935 height 15
click at [1210, 705] on input "range" at bounding box center [948, 708] width 935 height 15
click at [381, 700] on span at bounding box center [382, 702] width 33 height 21
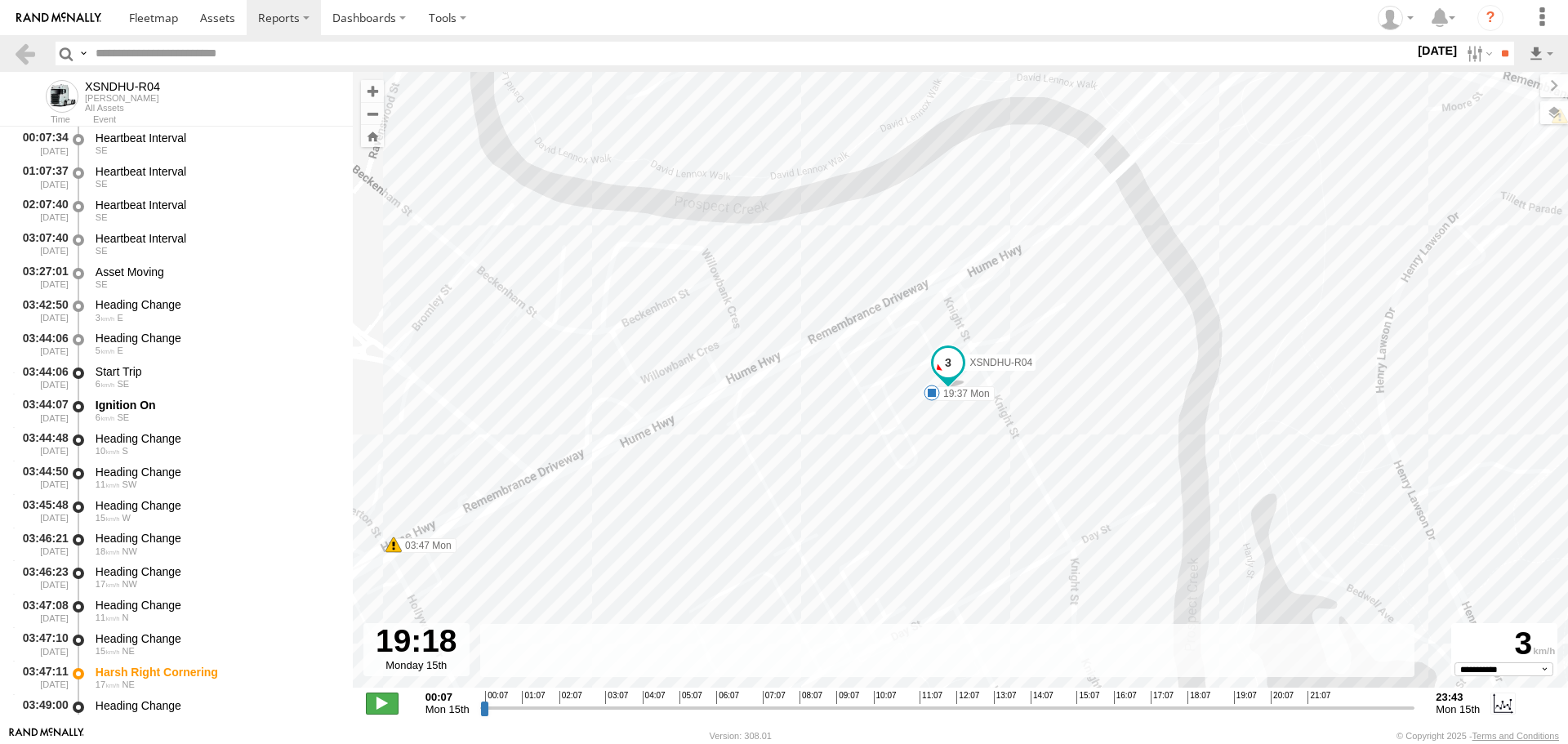
type input "**********"
click at [379, 699] on span at bounding box center [382, 702] width 33 height 21
click at [35, 56] on link at bounding box center [25, 53] width 24 height 24
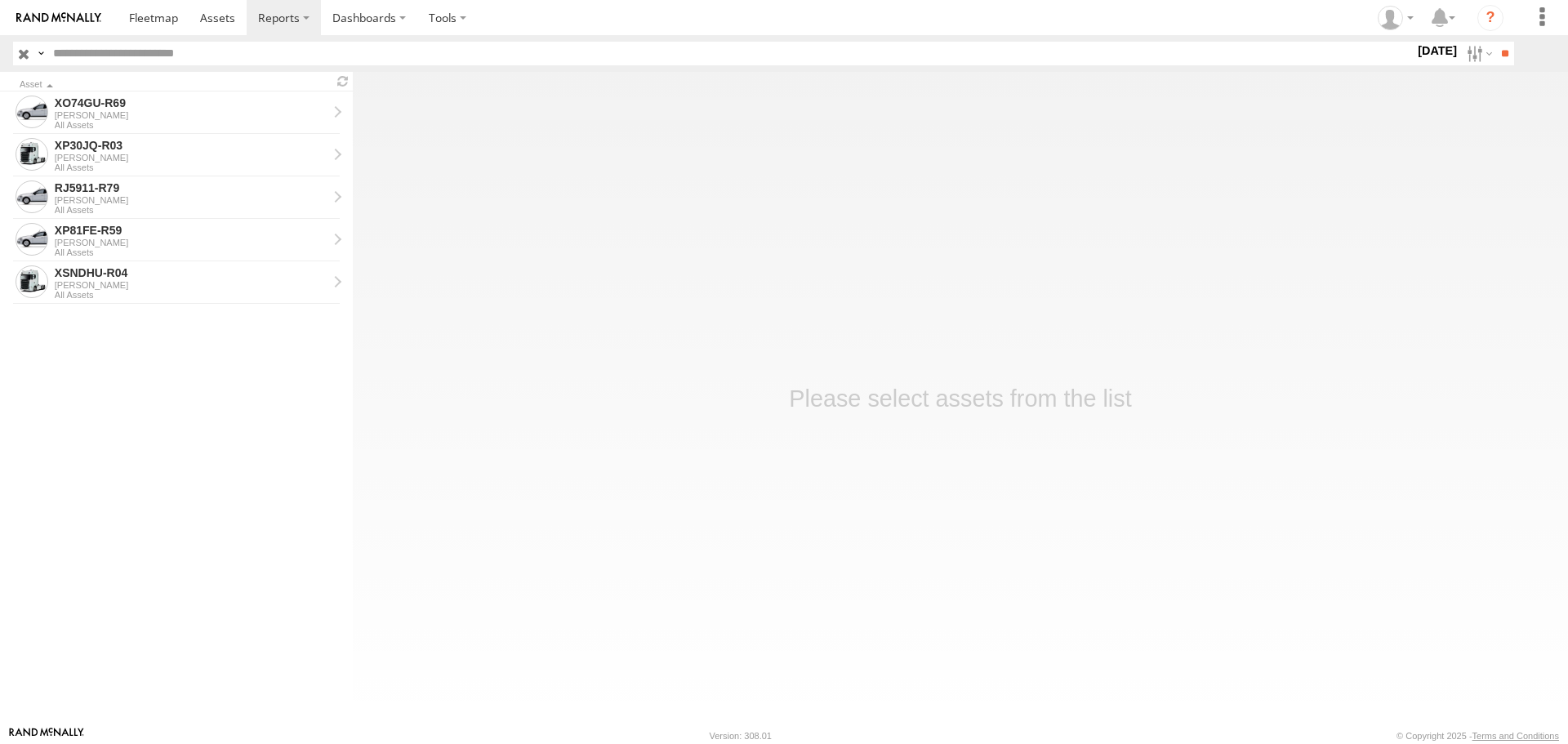
drag, startPoint x: 1471, startPoint y: 55, endPoint x: 1470, endPoint y: 66, distance: 11.0
click at [1471, 54] on label at bounding box center [1477, 53] width 35 height 24
click at [0, 0] on label at bounding box center [0, 0] width 0 height 0
click at [1501, 54] on input "**" at bounding box center [1504, 53] width 19 height 24
click at [119, 103] on div "XO74GU-R69" at bounding box center [191, 103] width 273 height 14
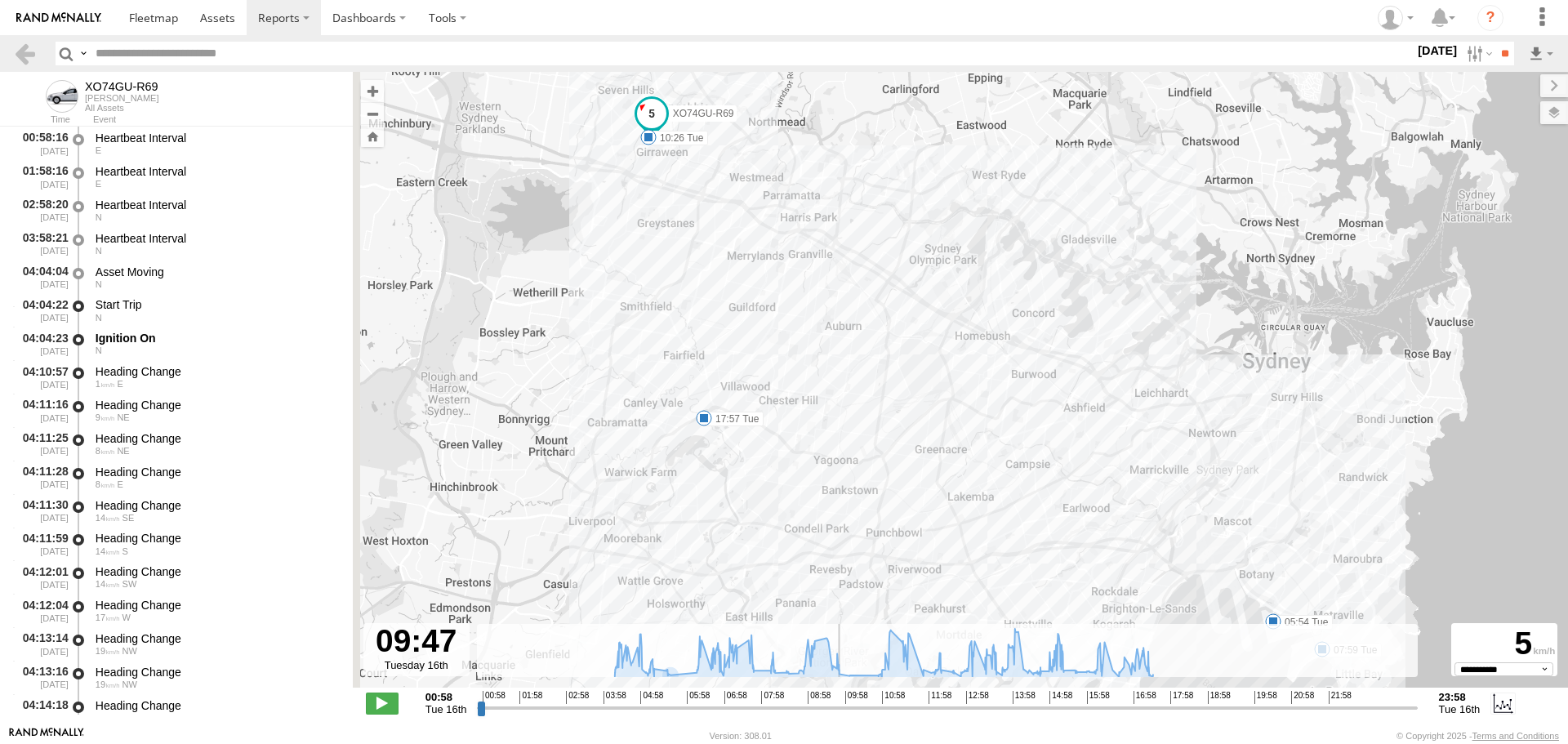
click at [838, 706] on input "range" at bounding box center [946, 708] width 939 height 15
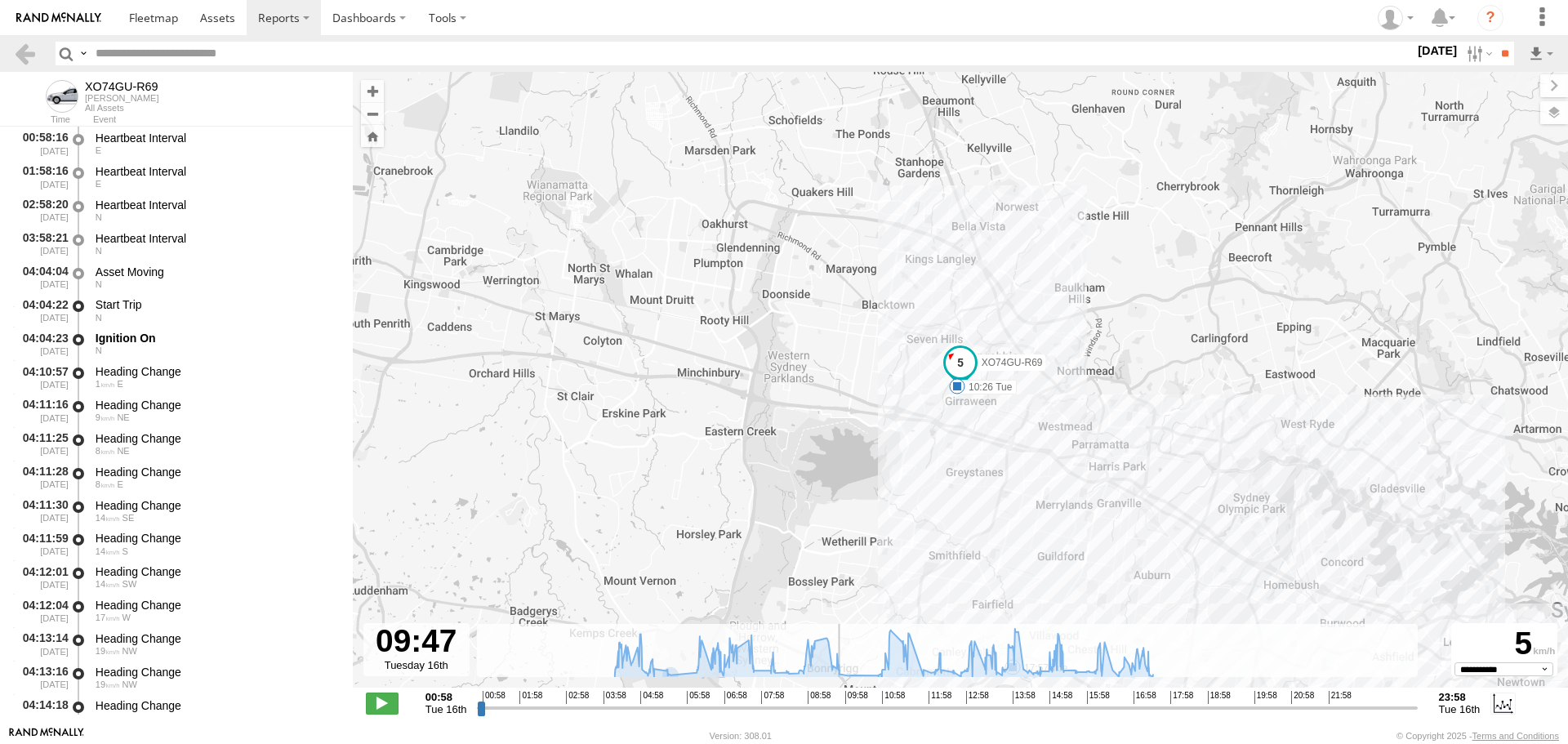
click at [878, 703] on input "range" at bounding box center [946, 708] width 939 height 15
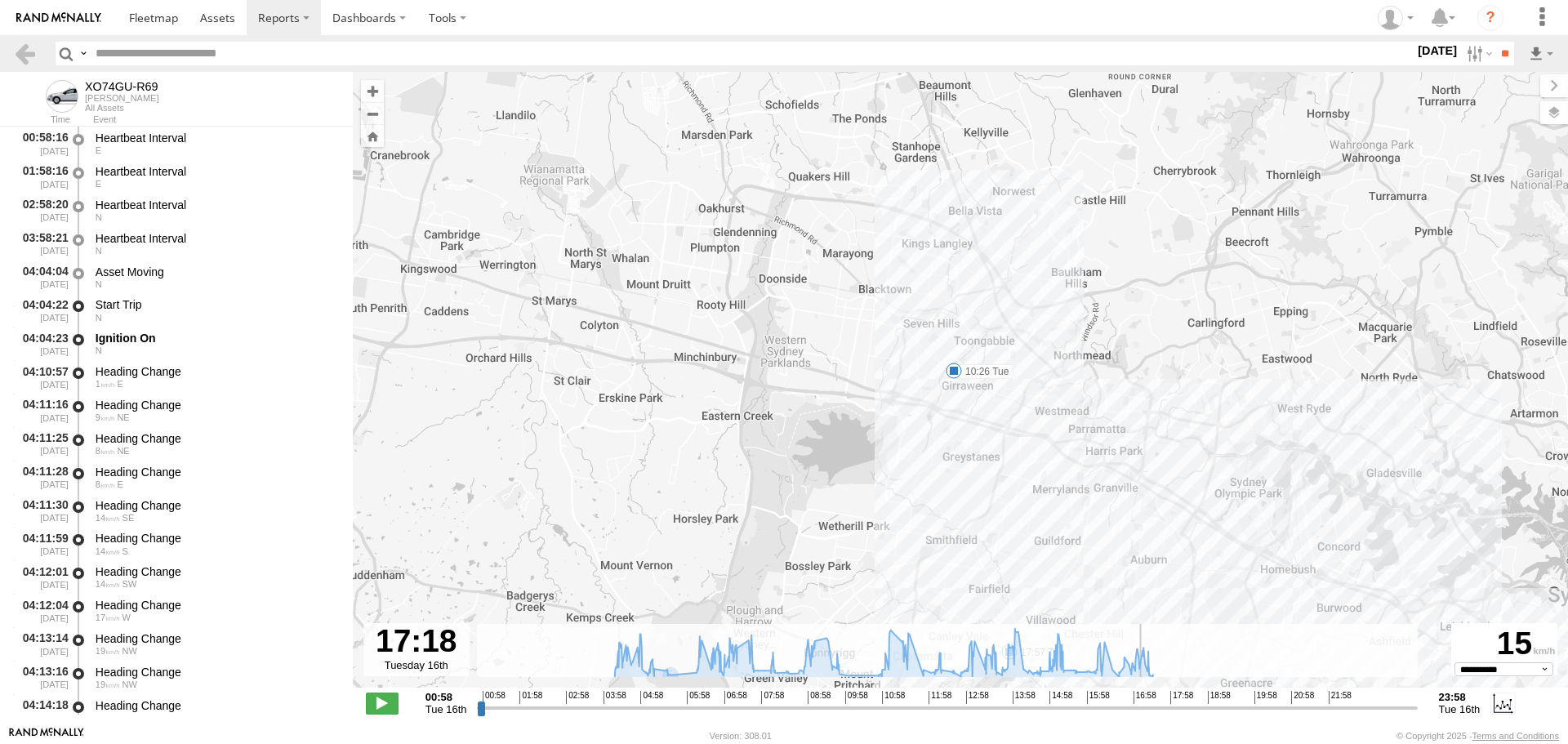
click at [1143, 706] on input "range" at bounding box center [946, 708] width 939 height 15
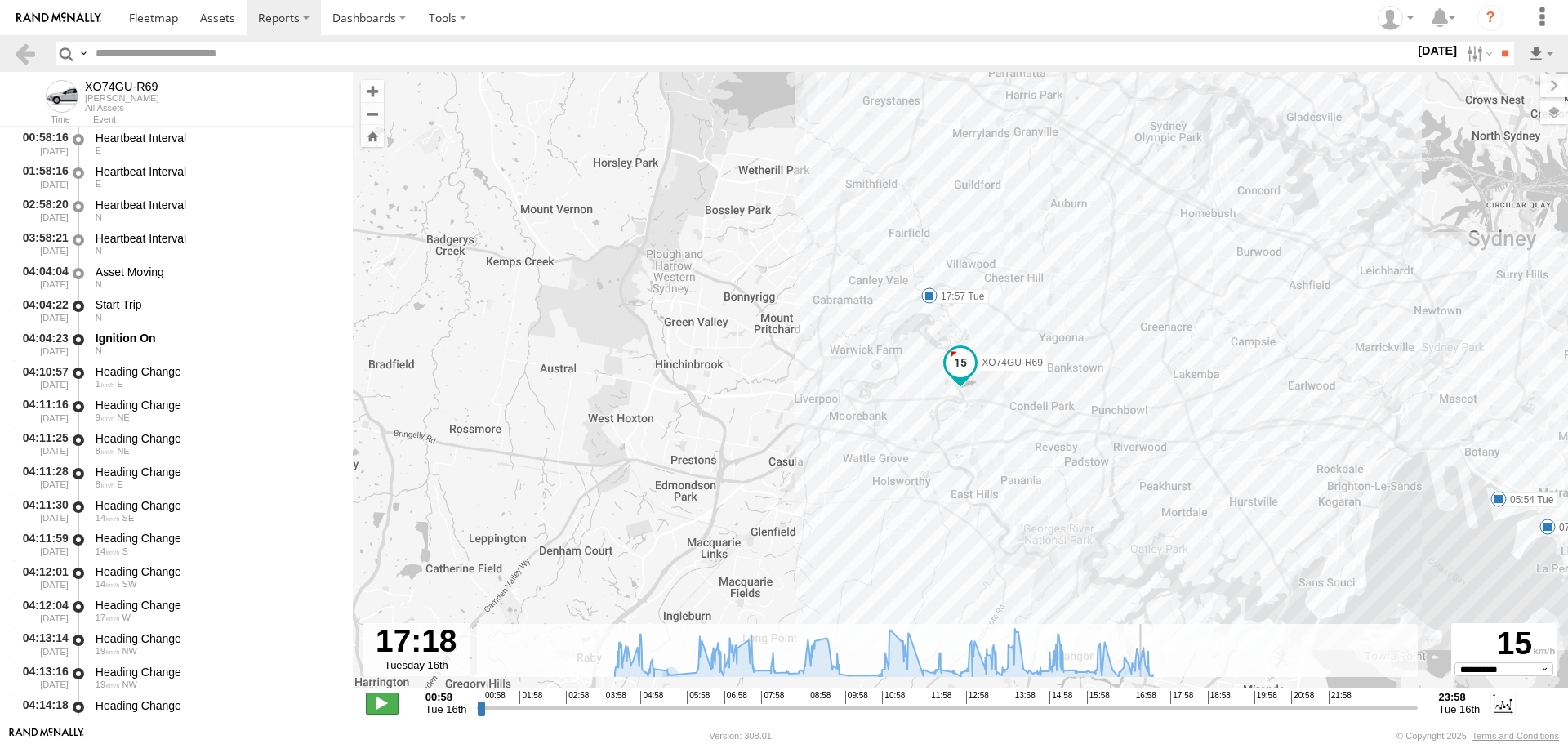
click at [383, 702] on span at bounding box center [382, 702] width 33 height 21
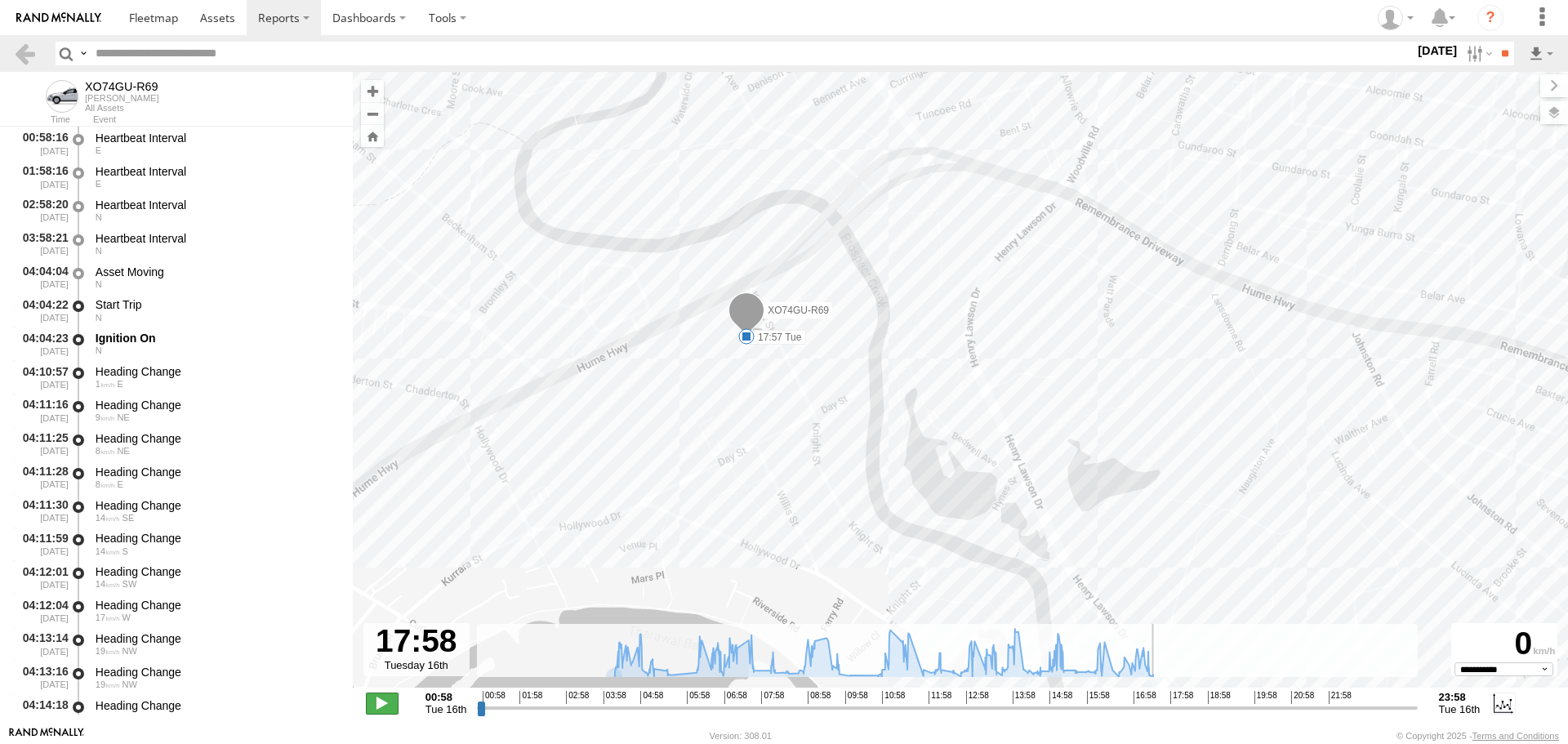
type input "**********"
click at [379, 705] on span at bounding box center [382, 702] width 33 height 21
click at [21, 58] on link at bounding box center [25, 53] width 24 height 24
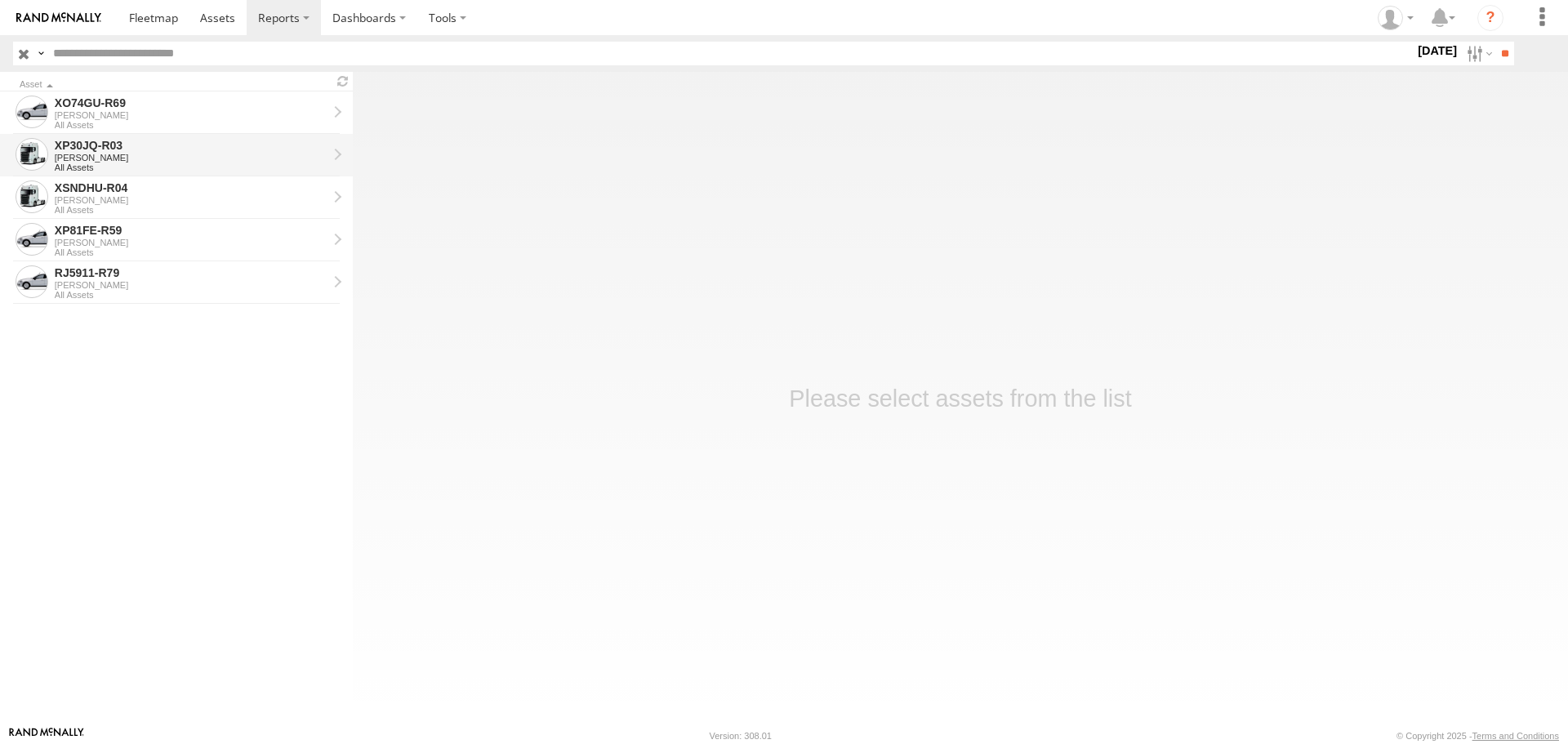
click at [183, 154] on div "[PERSON_NAME]" at bounding box center [191, 158] width 273 height 10
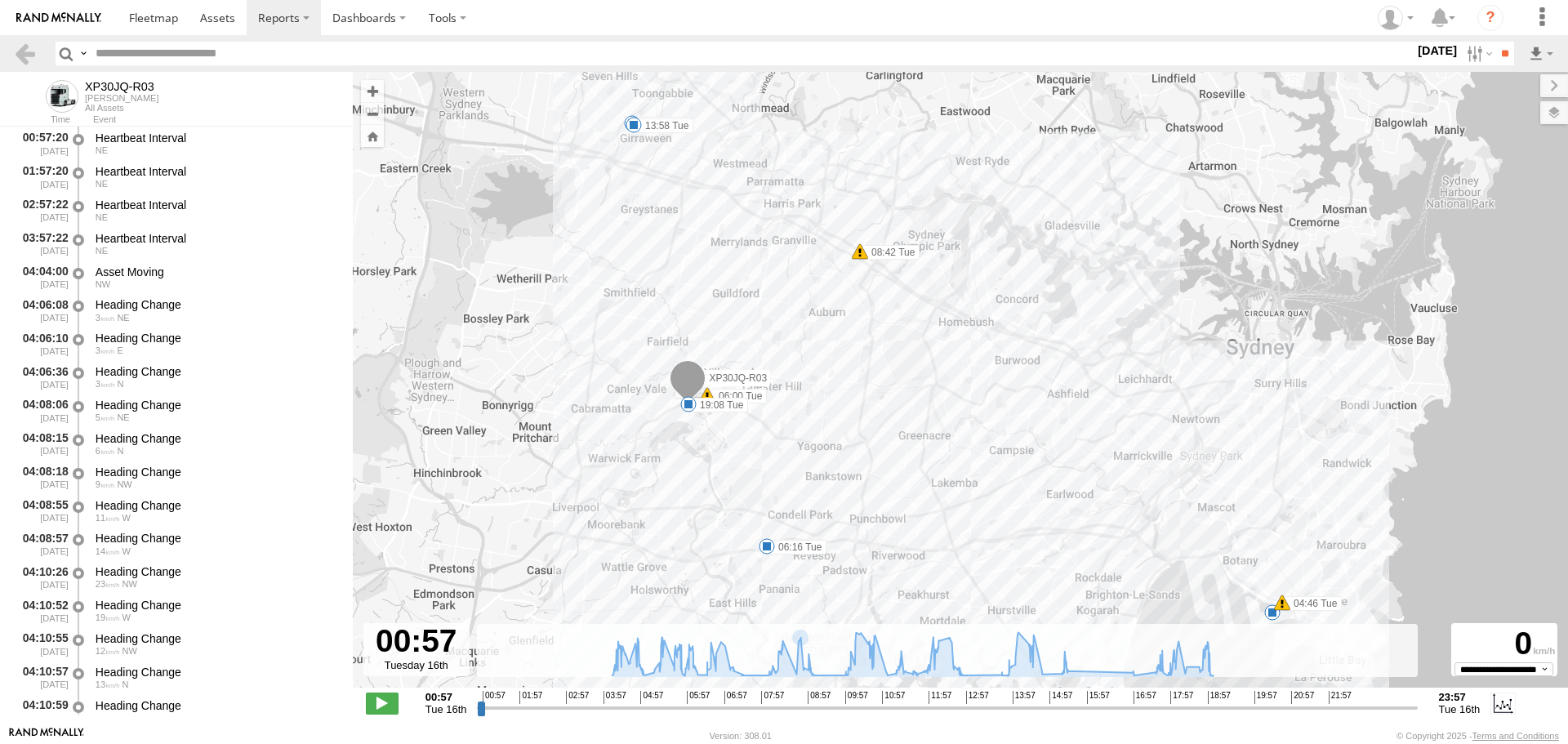
click at [734, 705] on input "range" at bounding box center [946, 708] width 939 height 15
click at [817, 708] on input "range" at bounding box center [946, 708] width 939 height 15
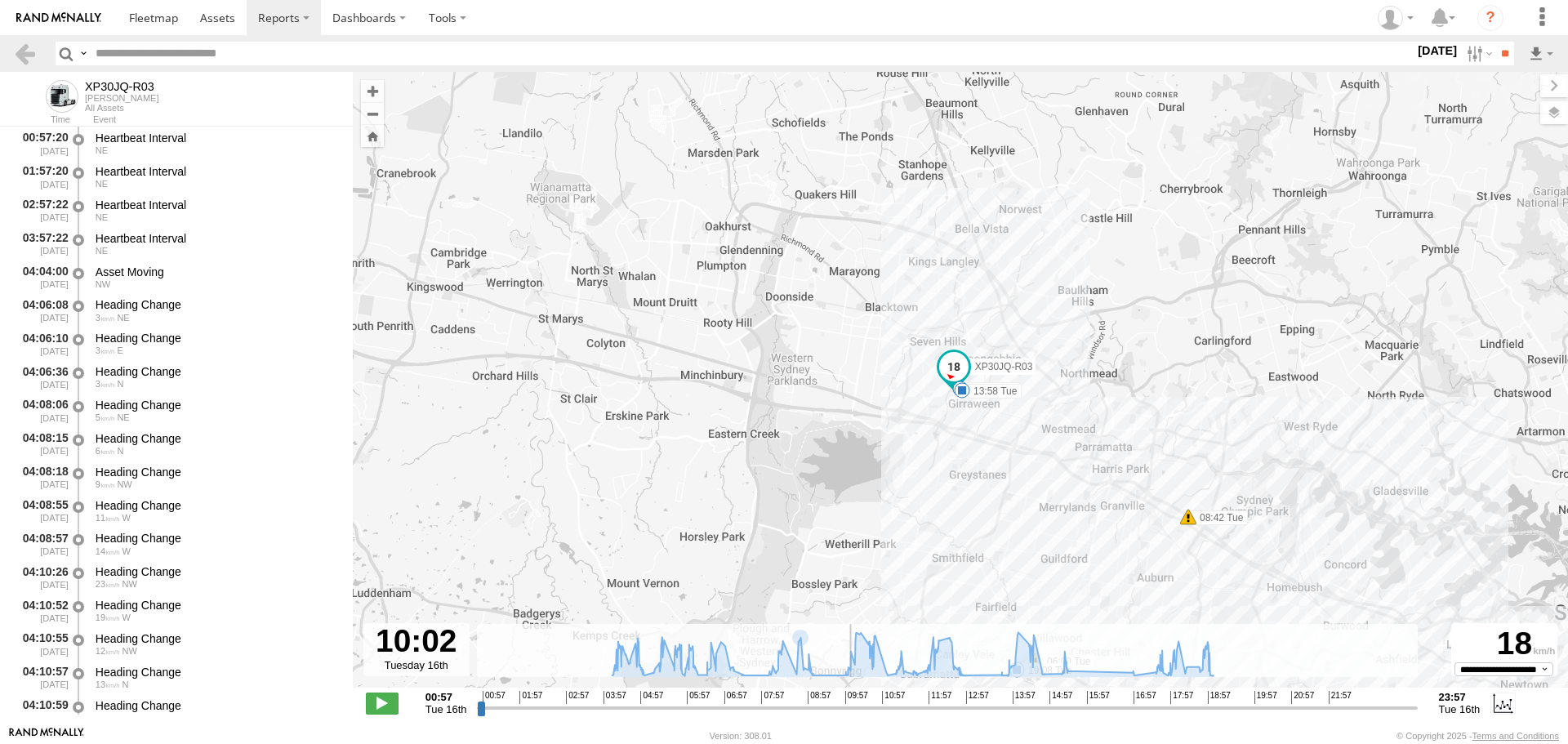
click at [849, 705] on input "range" at bounding box center [946, 708] width 939 height 15
click at [963, 708] on input "range" at bounding box center [946, 708] width 939 height 15
click at [1005, 704] on input "range" at bounding box center [946, 708] width 939 height 15
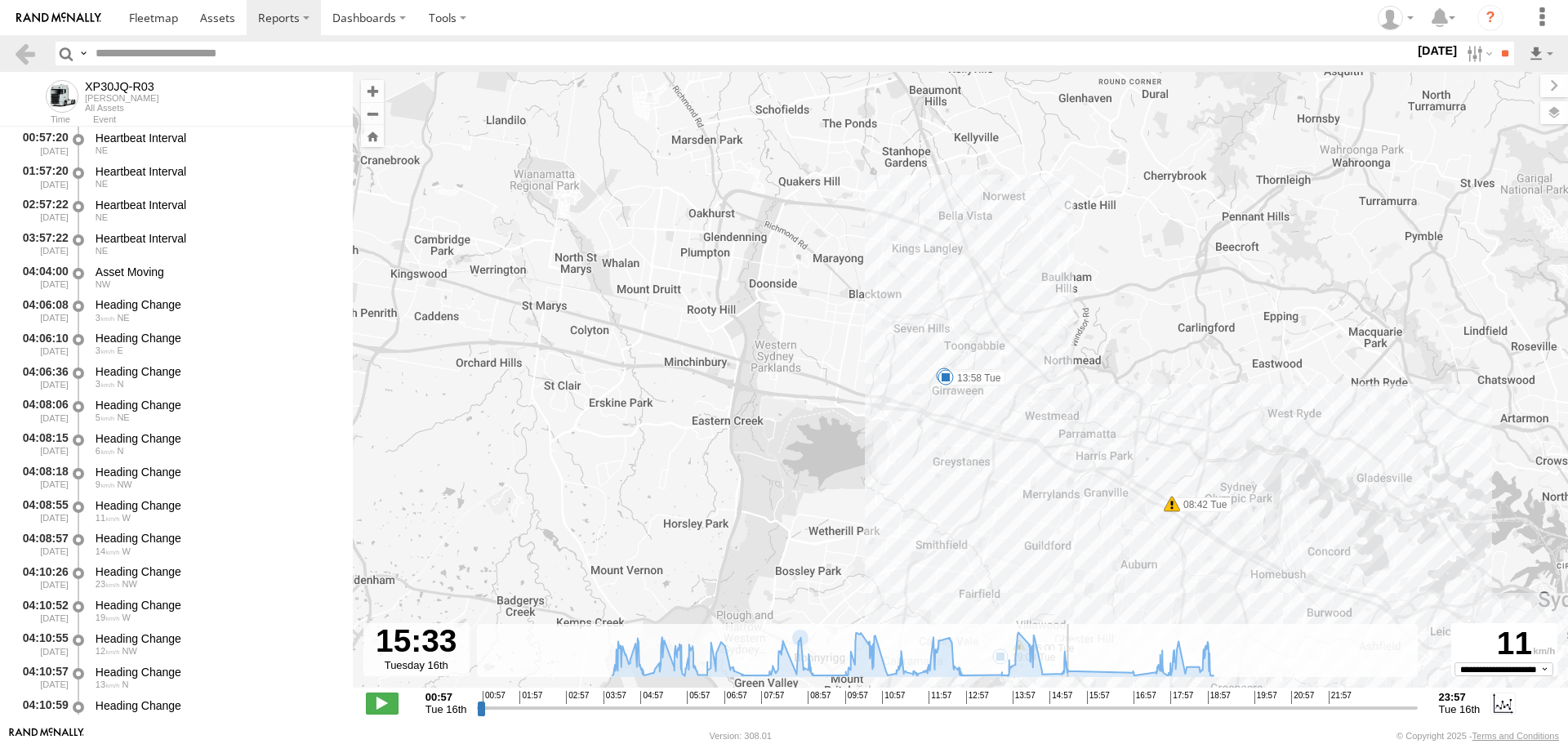
click at [1072, 709] on input "range" at bounding box center [946, 708] width 939 height 15
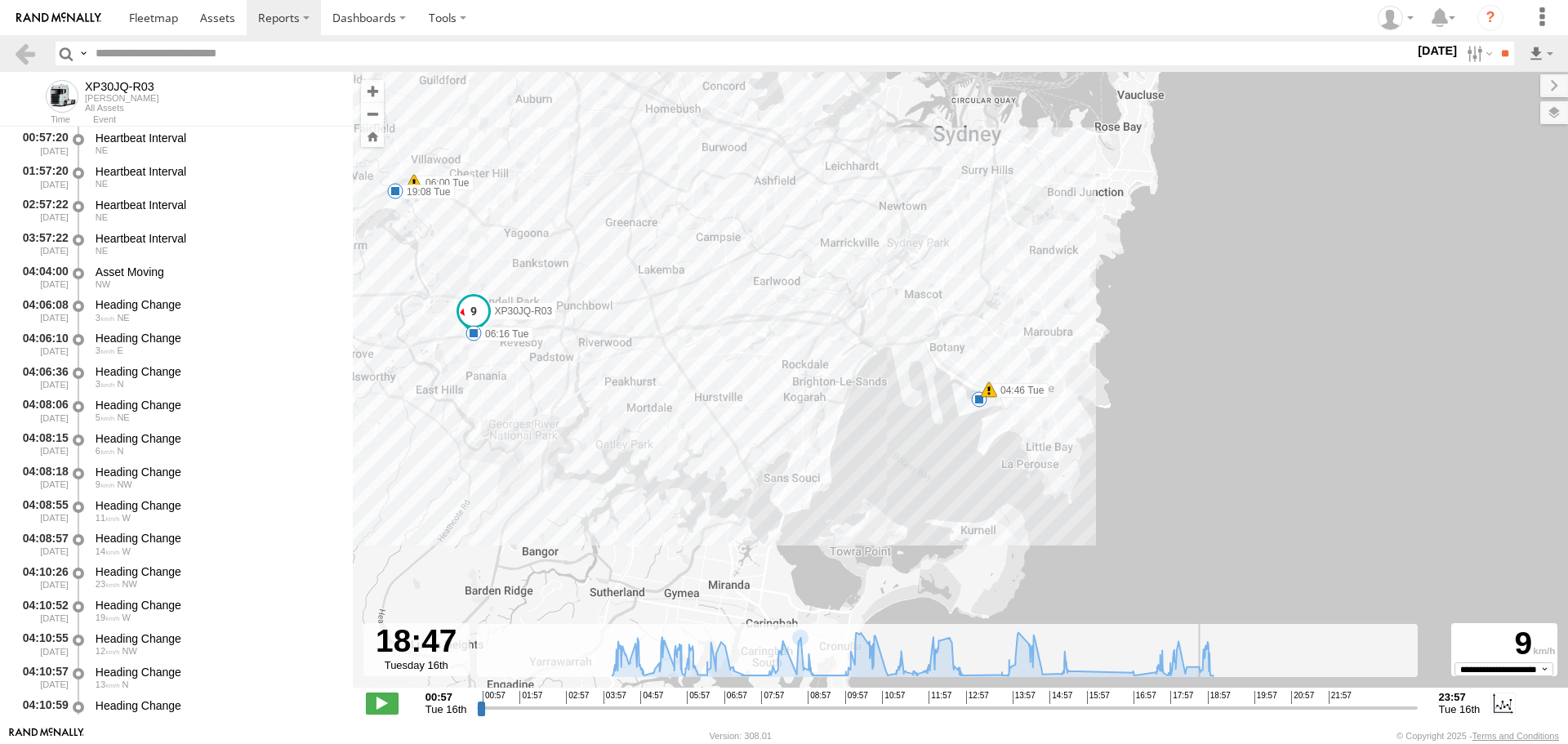
click at [1203, 707] on input "range" at bounding box center [946, 708] width 939 height 15
click at [385, 706] on span at bounding box center [382, 702] width 33 height 21
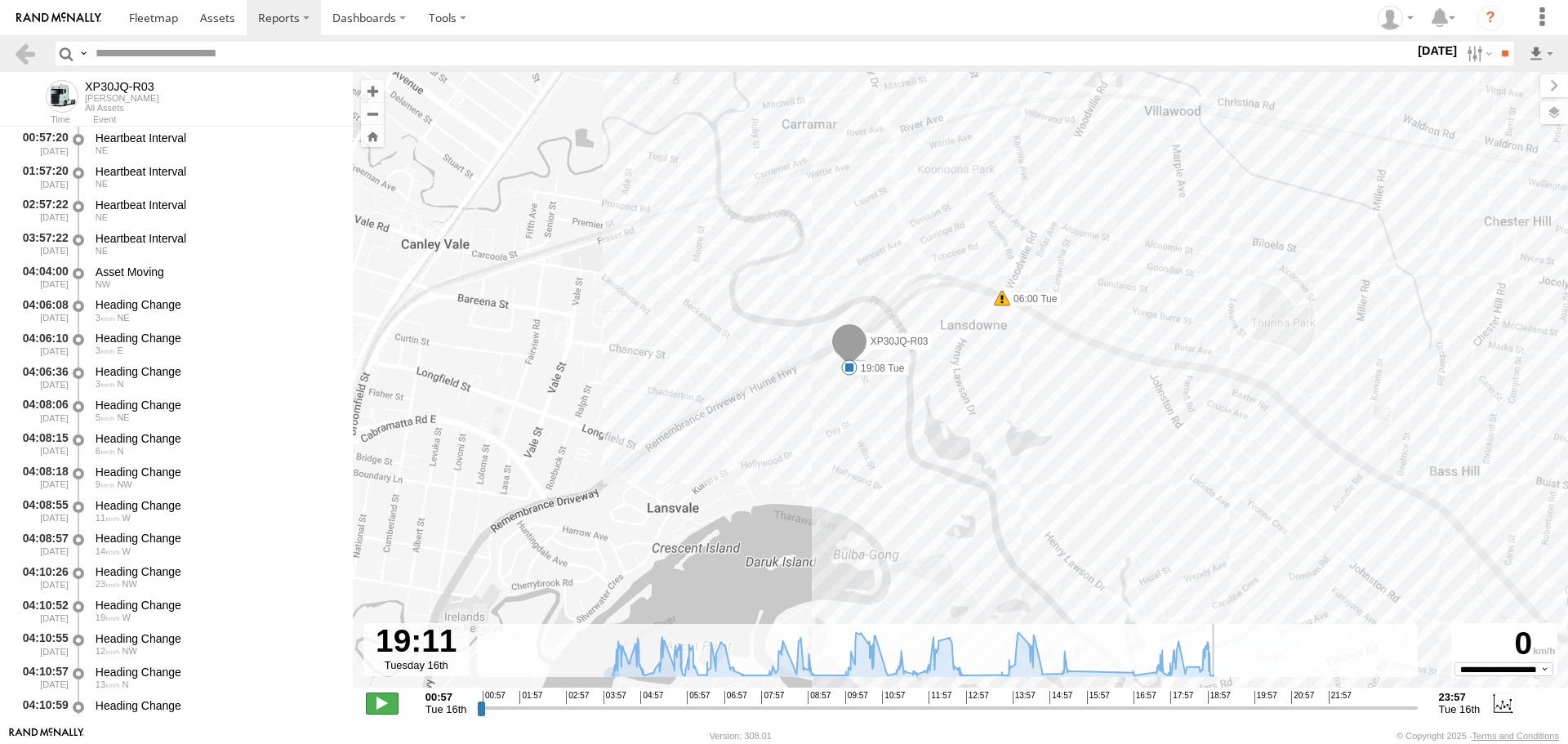
click at [382, 703] on span at bounding box center [382, 702] width 33 height 21
type input "**********"
click at [22, 57] on link at bounding box center [25, 53] width 24 height 24
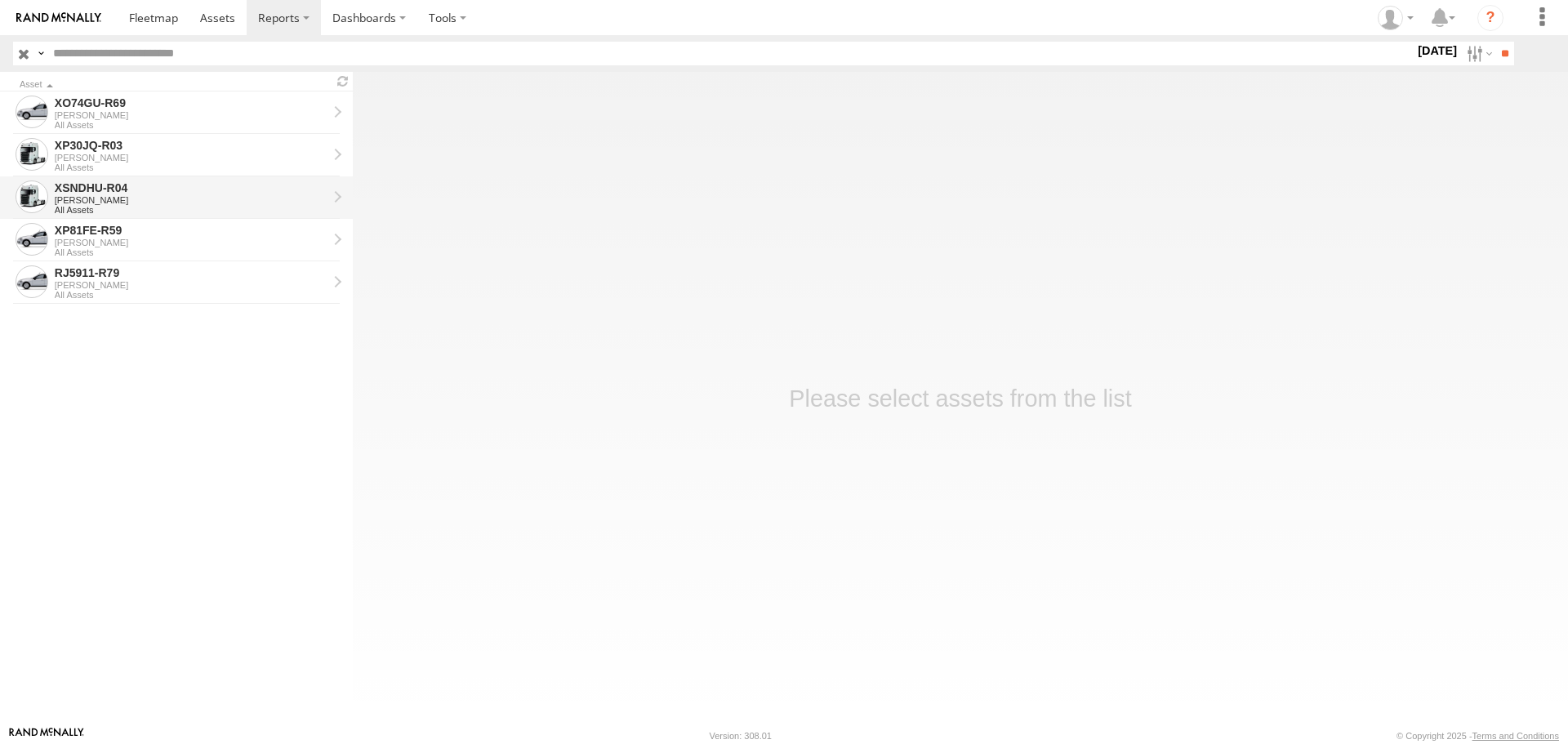
click at [231, 193] on div "XSNDHU-R04" at bounding box center [191, 187] width 273 height 14
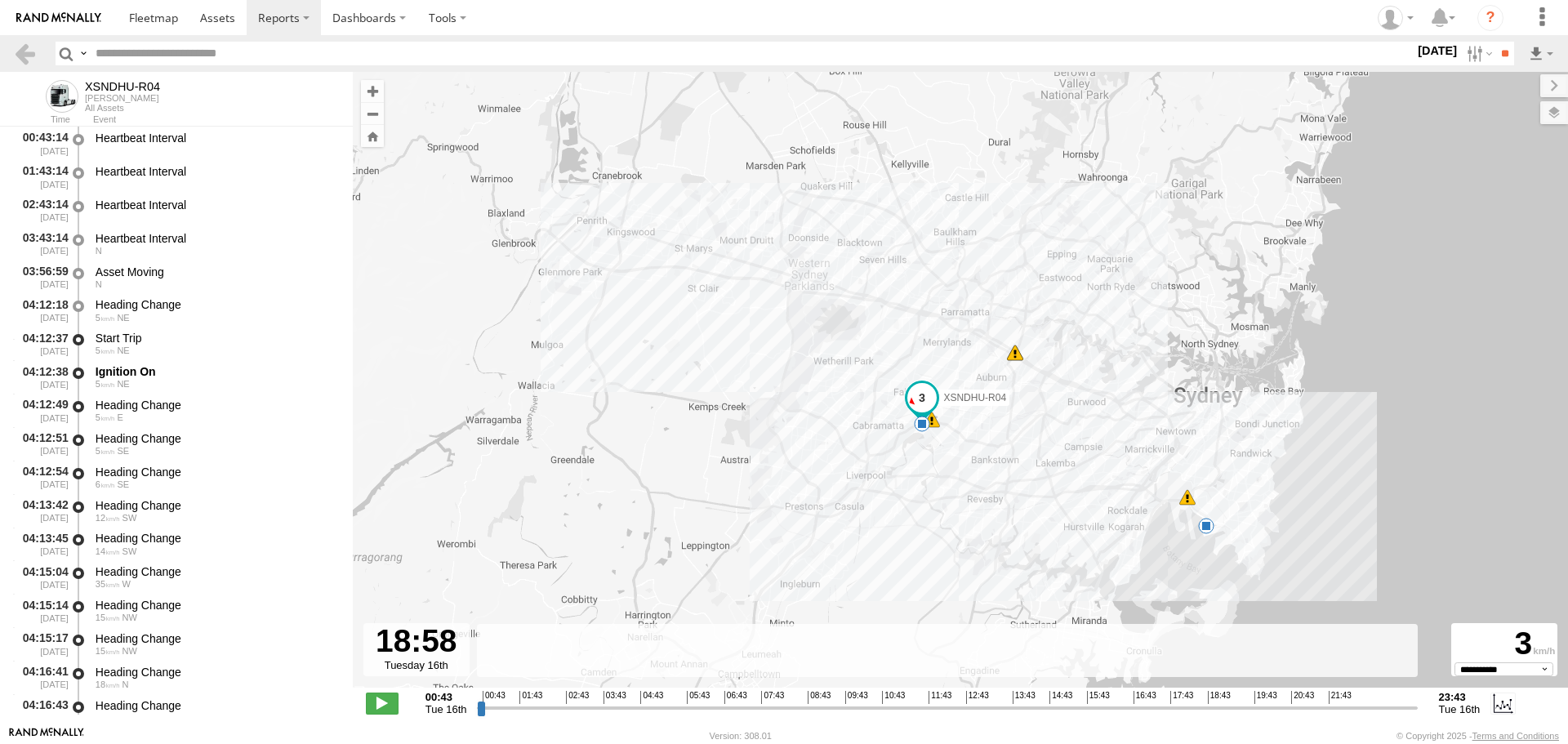
click at [1220, 705] on input "range" at bounding box center [946, 708] width 939 height 15
click at [1200, 709] on input "range" at bounding box center [946, 708] width 939 height 15
drag, startPoint x: 374, startPoint y: 700, endPoint x: 895, endPoint y: 439, distance: 582.7
click at [380, 692] on span at bounding box center [382, 702] width 33 height 21
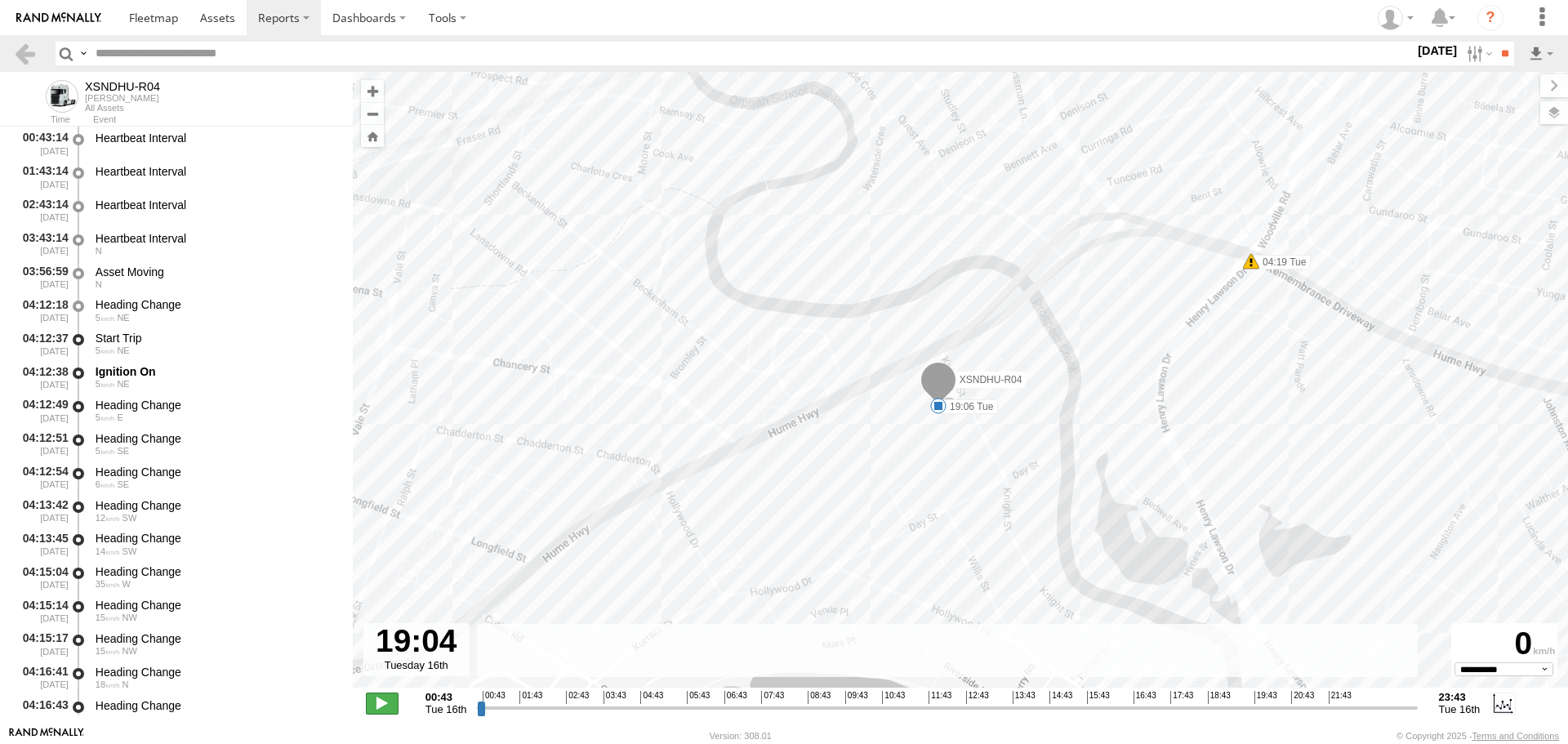
type input "**********"
click at [385, 706] on span at bounding box center [382, 702] width 33 height 21
click at [20, 58] on link at bounding box center [25, 53] width 24 height 24
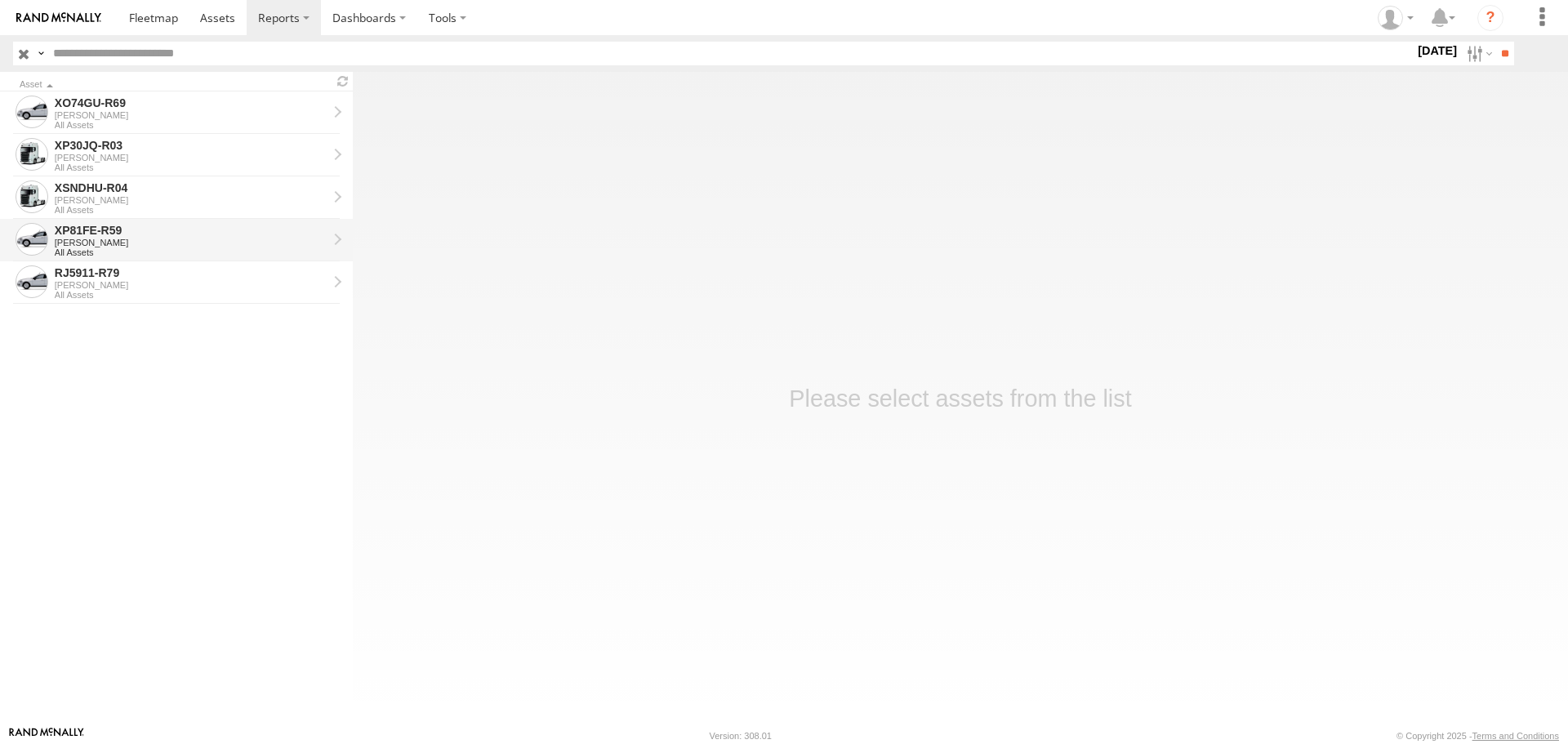
click at [181, 238] on div "[PERSON_NAME]" at bounding box center [191, 243] width 273 height 10
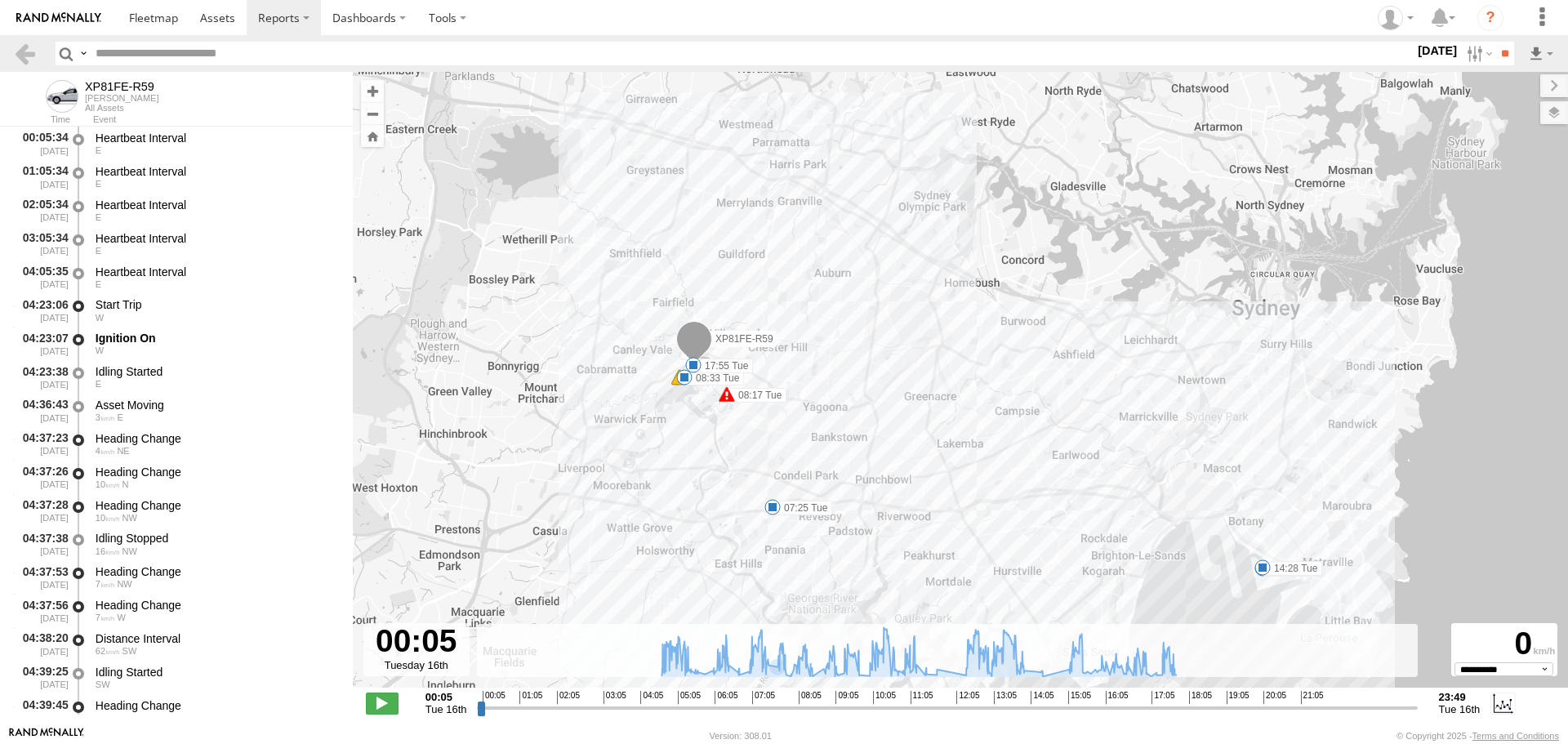
click at [1171, 708] on input "range" at bounding box center [946, 708] width 939 height 15
click at [385, 703] on span at bounding box center [382, 702] width 33 height 21
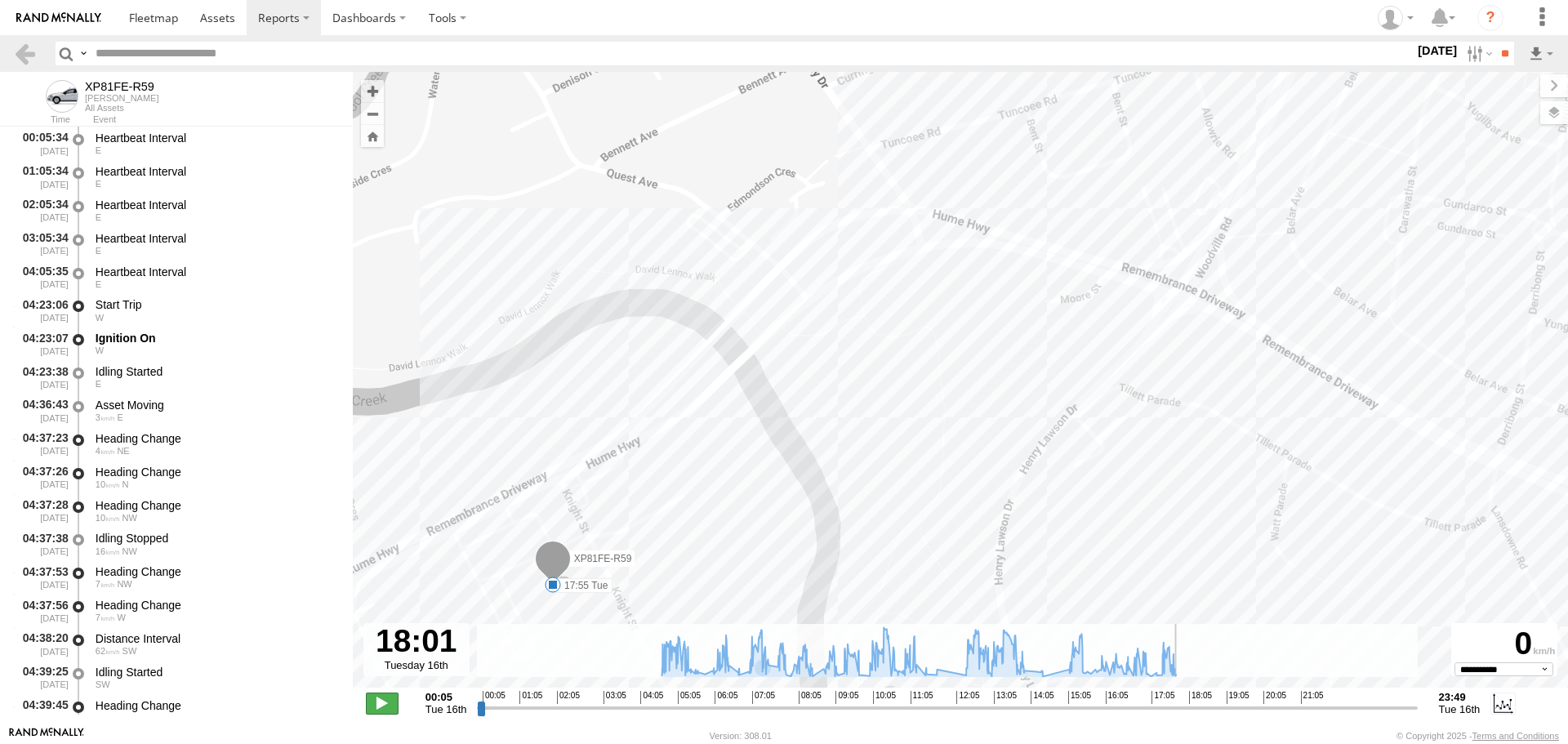
click at [387, 701] on span at bounding box center [382, 702] width 33 height 21
type input "**********"
click at [20, 52] on link at bounding box center [25, 53] width 24 height 24
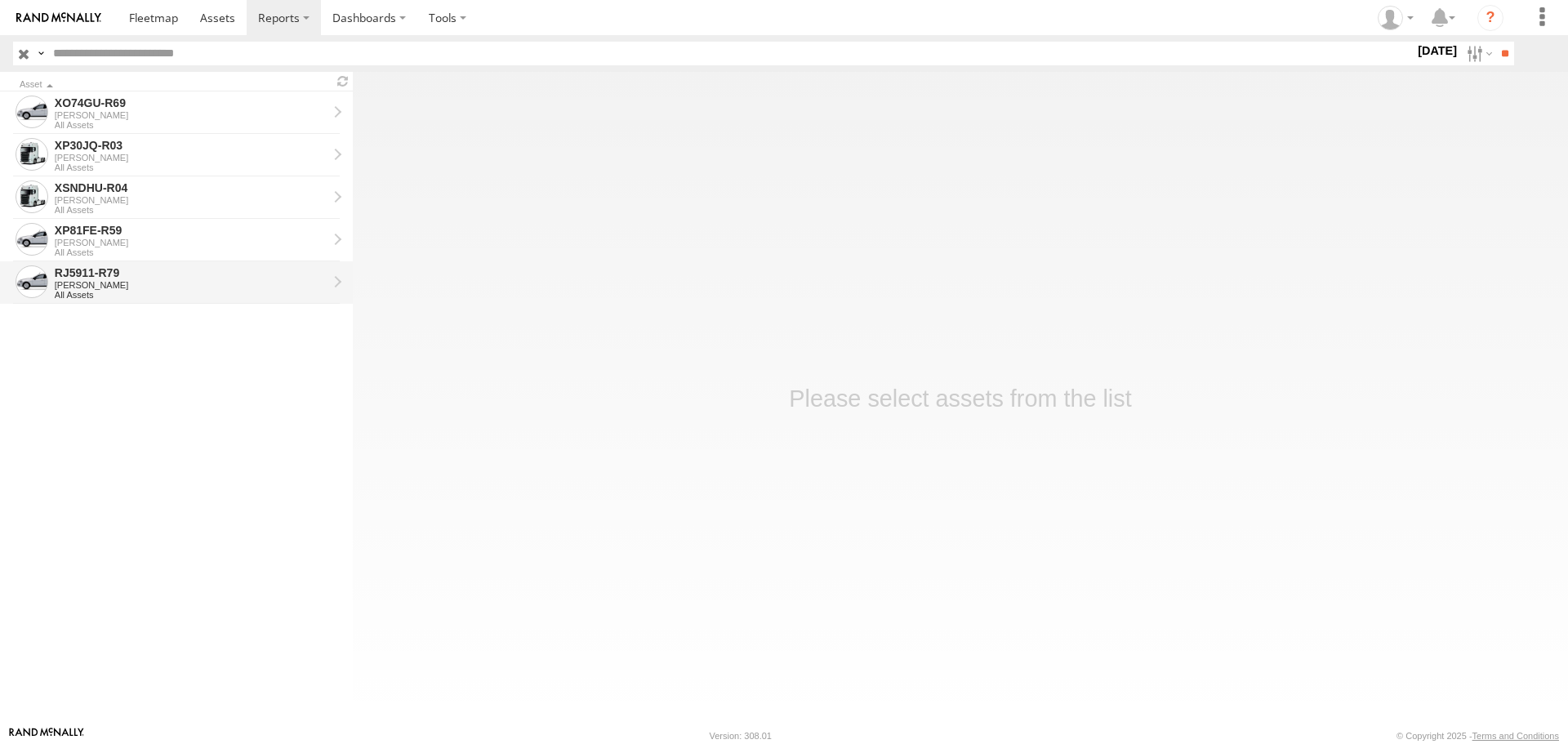
click at [267, 293] on div "All Assets" at bounding box center [191, 295] width 273 height 10
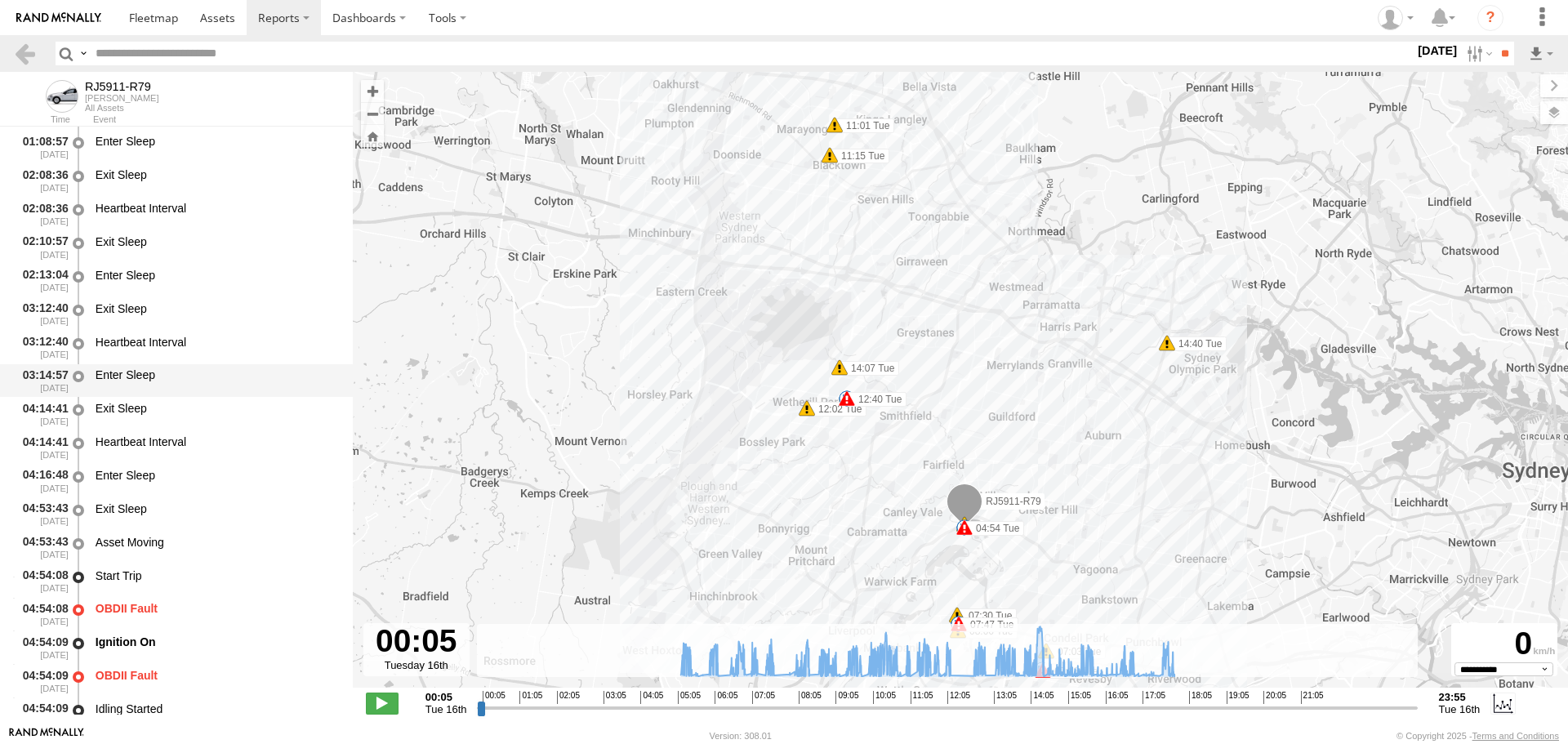
scroll to position [245, 0]
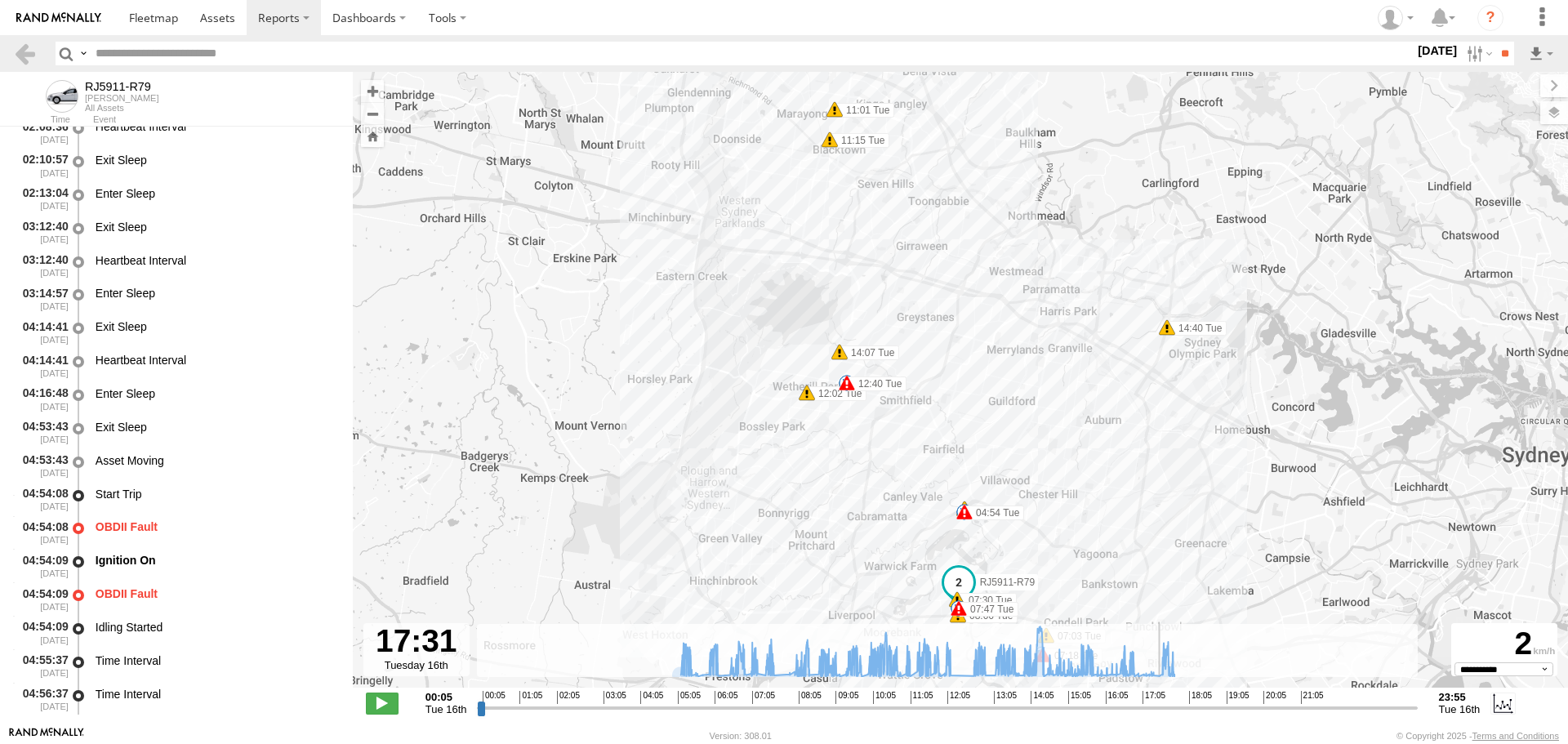
click at [1162, 704] on input "range" at bounding box center [946, 708] width 939 height 15
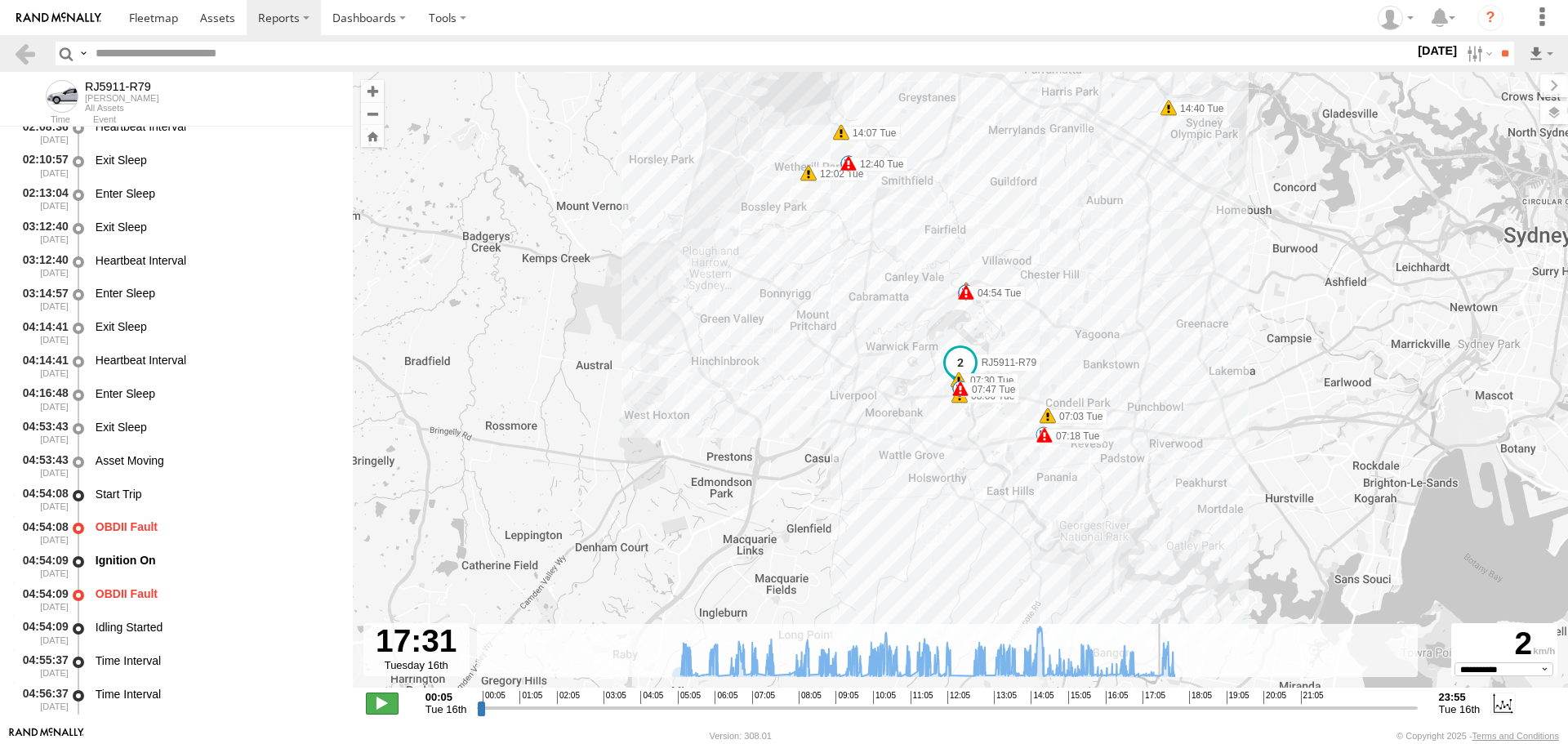
click at [380, 695] on span at bounding box center [382, 702] width 33 height 21
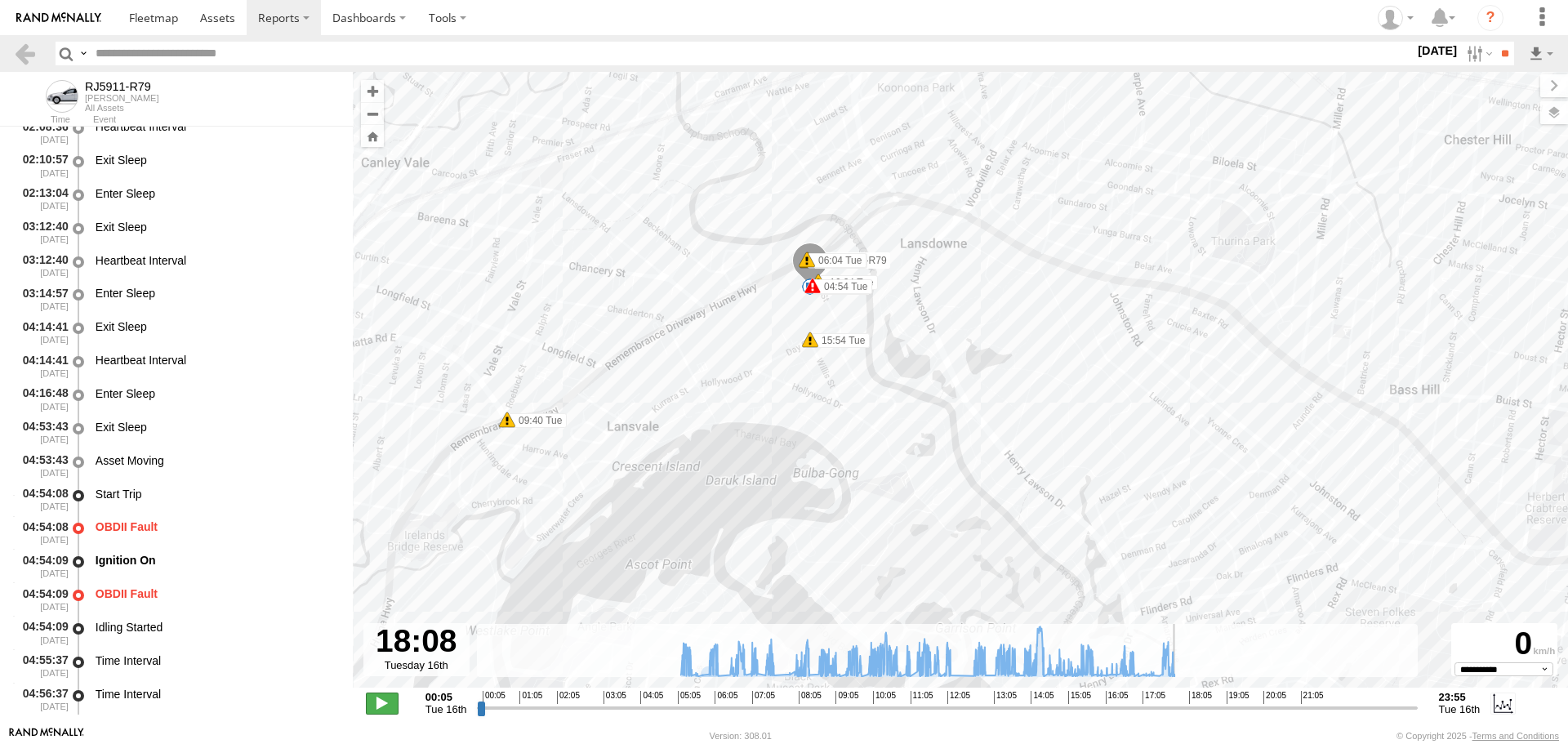
click at [379, 704] on span at bounding box center [382, 702] width 33 height 21
type input "**********"
click at [20, 55] on link at bounding box center [25, 53] width 24 height 24
